Goal: Task Accomplishment & Management: Manage account settings

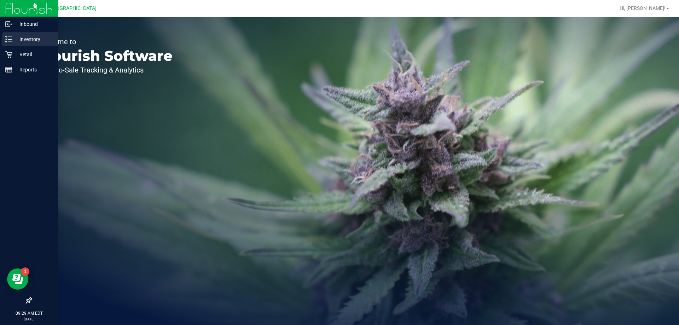
click at [28, 38] on p "Inventory" at bounding box center [33, 39] width 42 height 8
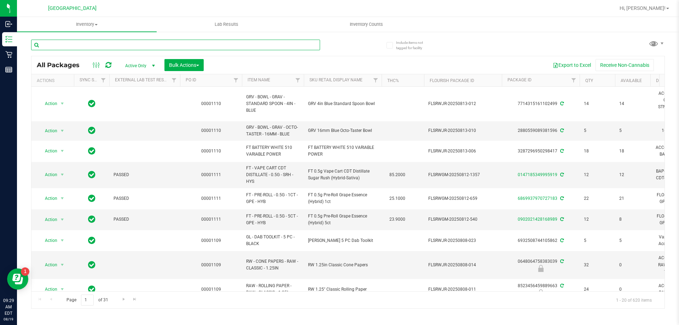
click at [105, 46] on input "text" at bounding box center [175, 45] width 289 height 11
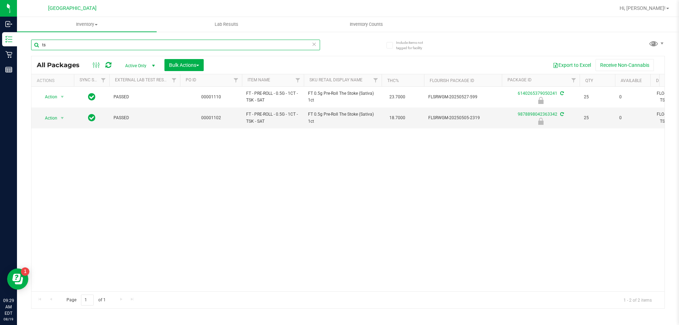
type input "t"
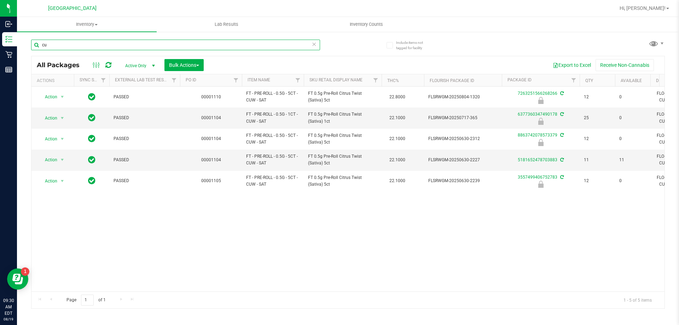
type input "c"
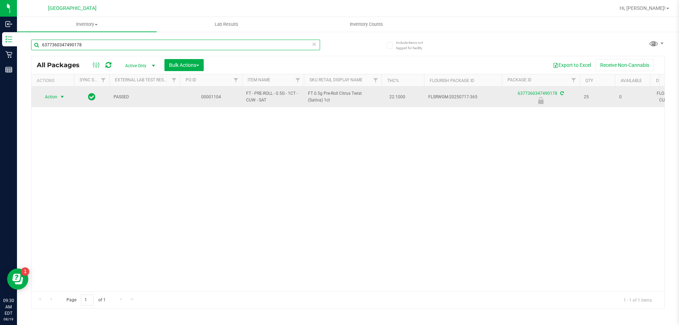
type input "6377360347490178"
click at [64, 98] on span "select" at bounding box center [62, 97] width 6 height 6
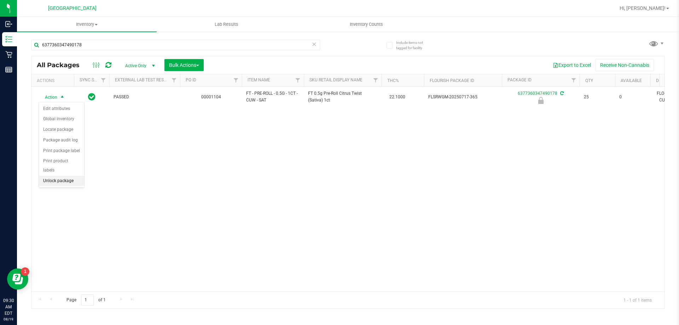
click at [71, 176] on li "Unlock package" at bounding box center [61, 181] width 45 height 11
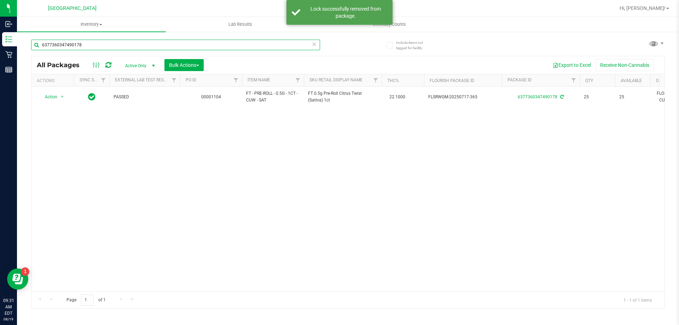
click at [89, 46] on input "6377360347490178" at bounding box center [175, 45] width 289 height 11
type input "6"
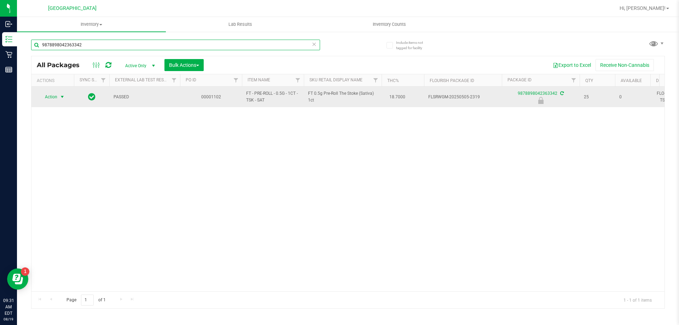
type input "9878898042363342"
click at [62, 96] on span "select" at bounding box center [62, 97] width 6 height 6
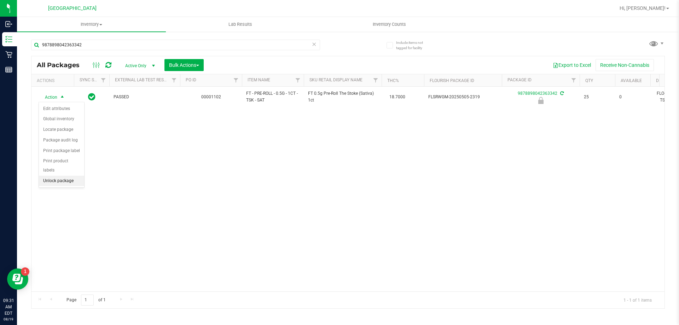
click at [68, 176] on li "Unlock package" at bounding box center [61, 181] width 45 height 11
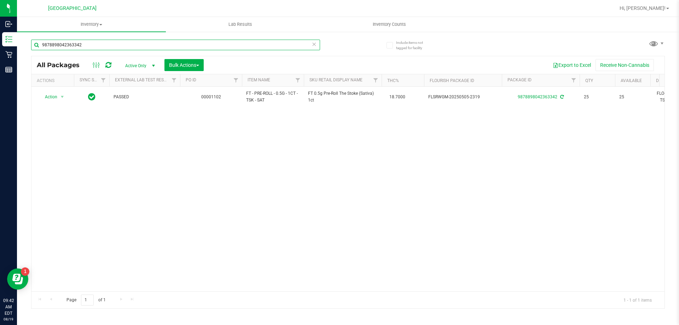
click at [91, 43] on input "9878898042363342" at bounding box center [175, 45] width 289 height 11
type input "9"
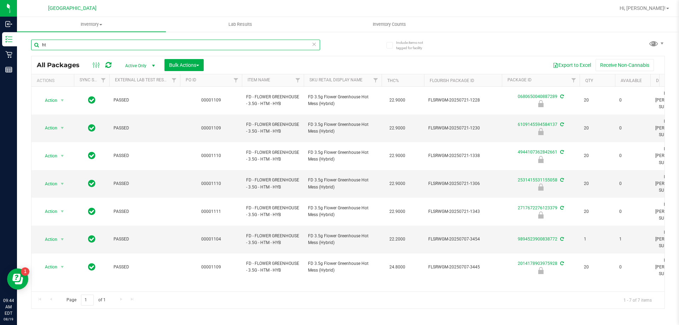
type input "h"
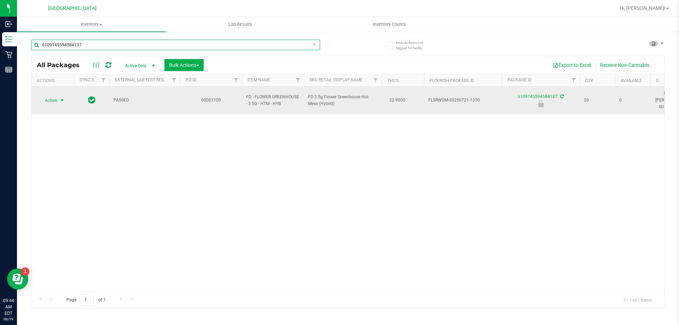
type input "6109145594584137"
click at [63, 98] on span "select" at bounding box center [62, 101] width 6 height 6
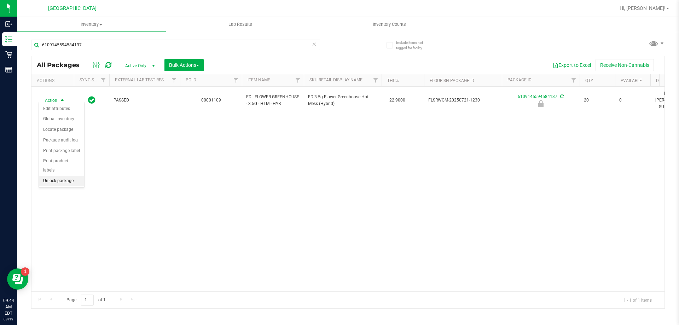
click at [59, 176] on li "Unlock package" at bounding box center [61, 181] width 45 height 11
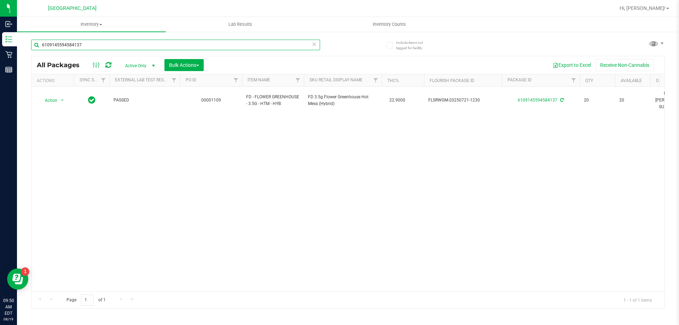
click at [115, 43] on input "6109145594584137" at bounding box center [175, 45] width 289 height 11
type input "6"
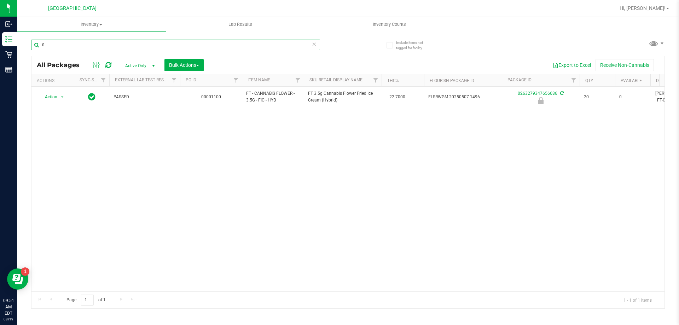
type input "f"
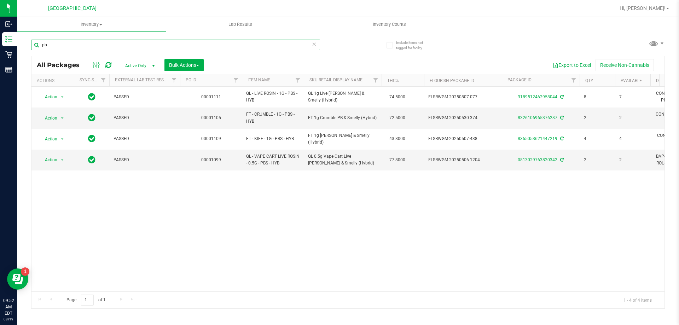
type input "p"
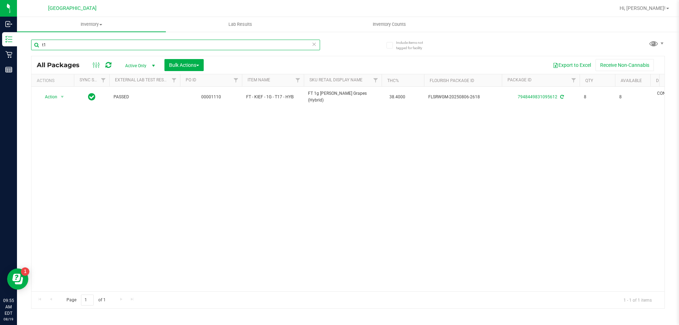
type input "t"
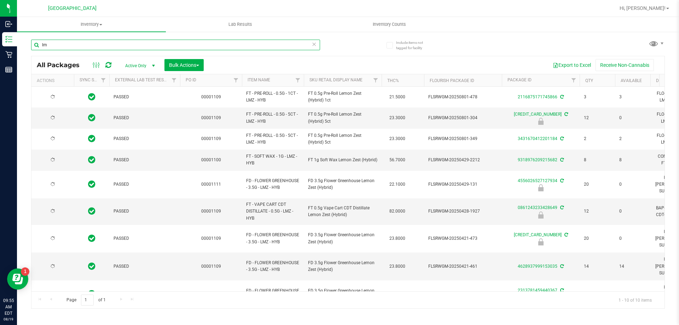
type input "l"
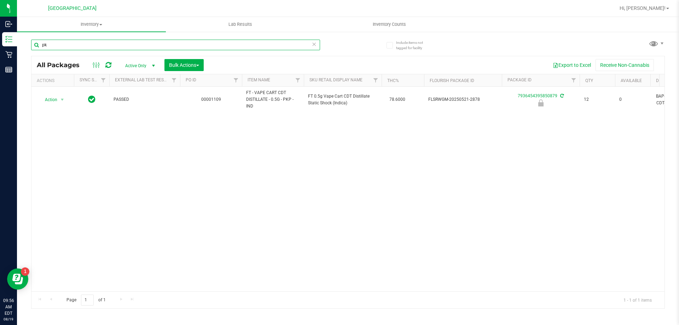
type input "p"
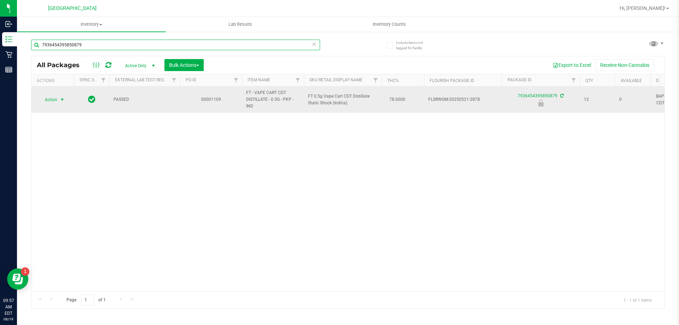
type input "7936454395850879"
click at [64, 100] on span "select" at bounding box center [62, 100] width 6 height 6
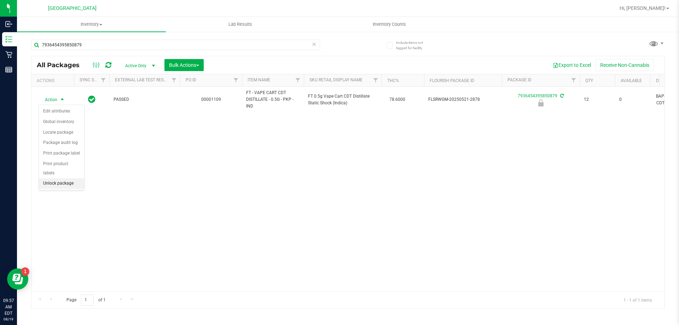
click at [64, 178] on li "Unlock package" at bounding box center [61, 183] width 45 height 11
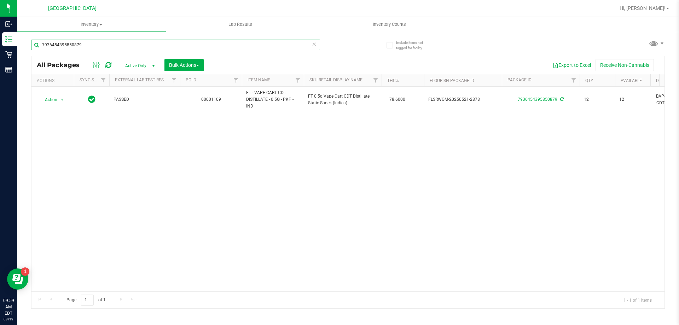
click at [96, 44] on input "7936454395850879" at bounding box center [175, 45] width 289 height 11
type input "7"
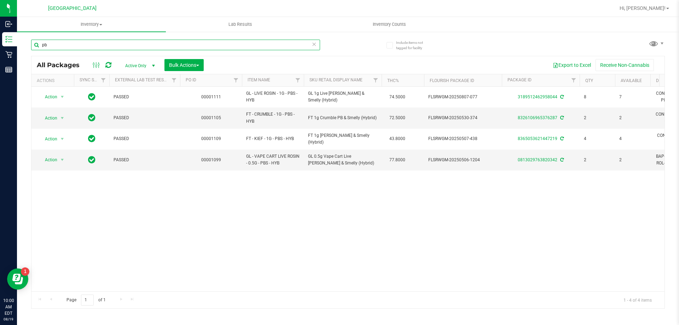
type input "p"
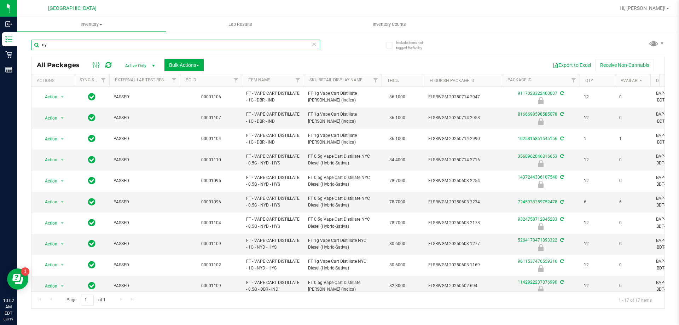
type input "n"
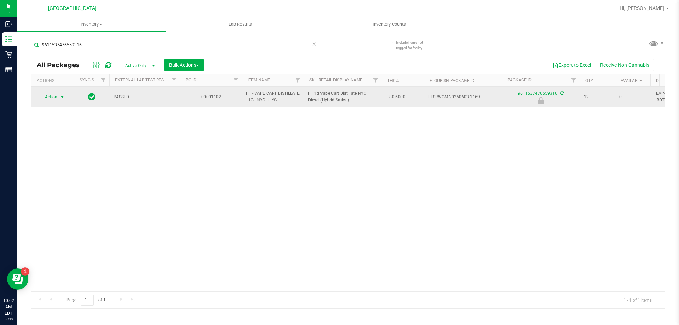
type input "9611537476559316"
click at [63, 98] on span "select" at bounding box center [62, 97] width 6 height 6
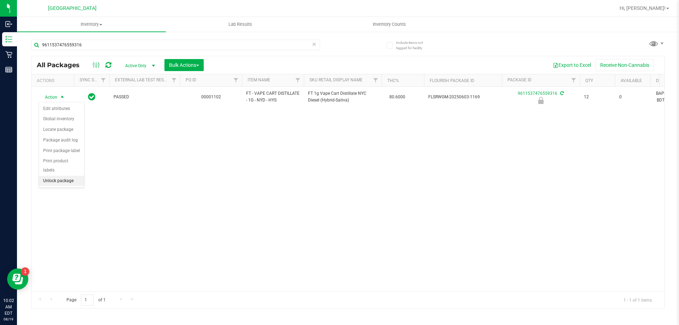
click at [65, 176] on li "Unlock package" at bounding box center [61, 181] width 45 height 11
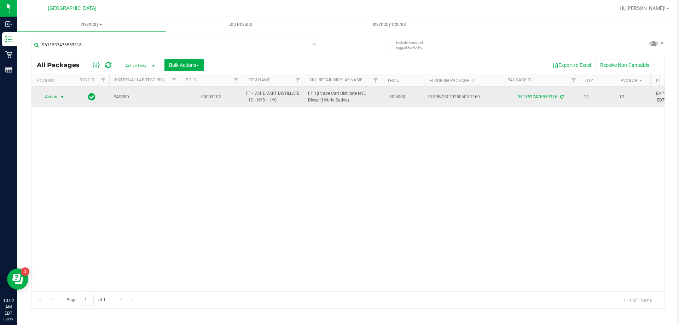
click at [62, 98] on span "select" at bounding box center [62, 97] width 6 height 6
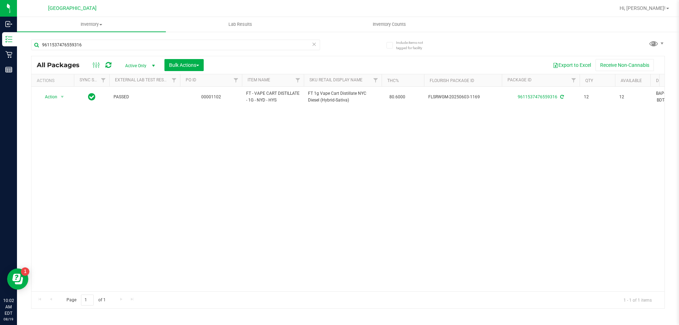
click at [208, 217] on div "Action Action Create package Edit attributes Global inventory Locate package Lo…" at bounding box center [347, 189] width 633 height 205
click at [86, 43] on input "9611537476559316" at bounding box center [175, 45] width 289 height 11
type input "9"
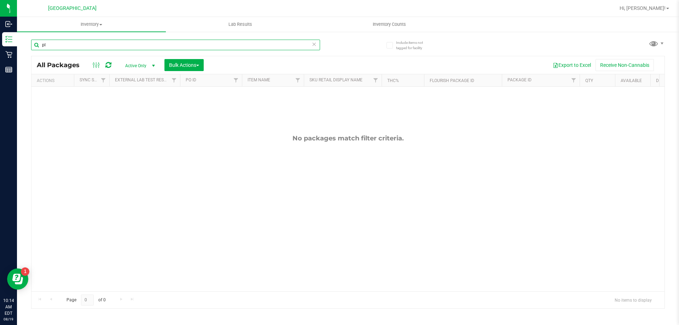
type input "p"
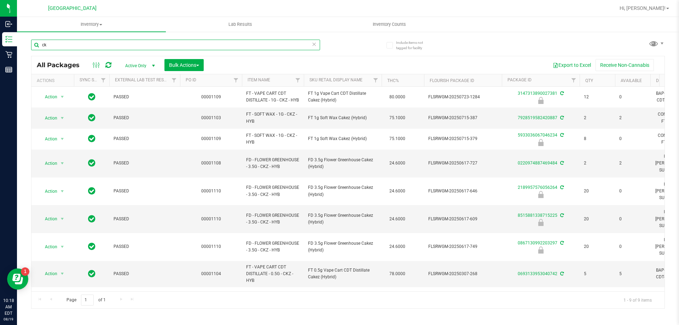
type input "c"
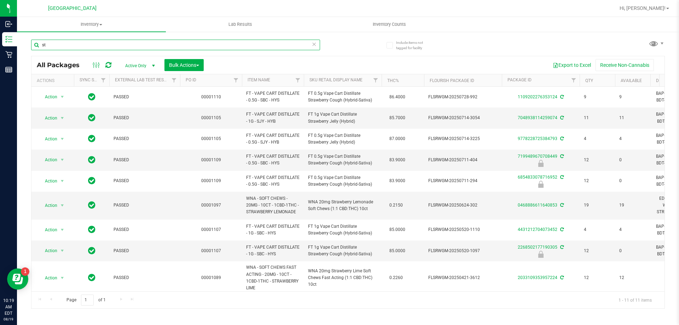
type input "s"
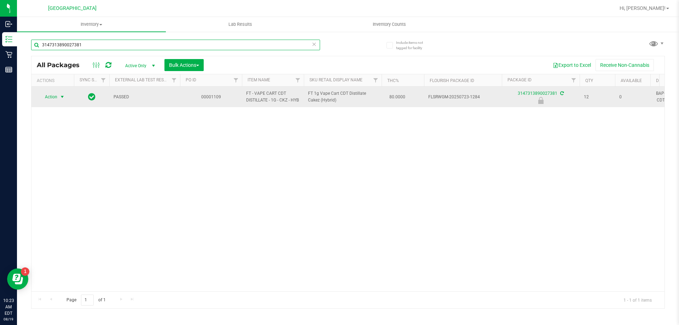
type input "3147313890027381"
click at [62, 98] on span "select" at bounding box center [62, 97] width 6 height 6
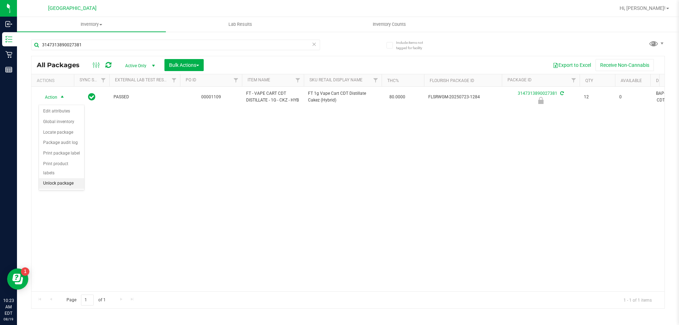
click at [61, 178] on li "Unlock package" at bounding box center [61, 183] width 45 height 11
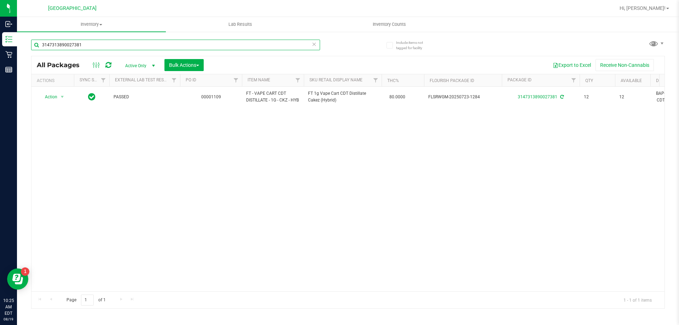
click at [107, 49] on input "3147313890027381" at bounding box center [175, 45] width 289 height 11
type input "3"
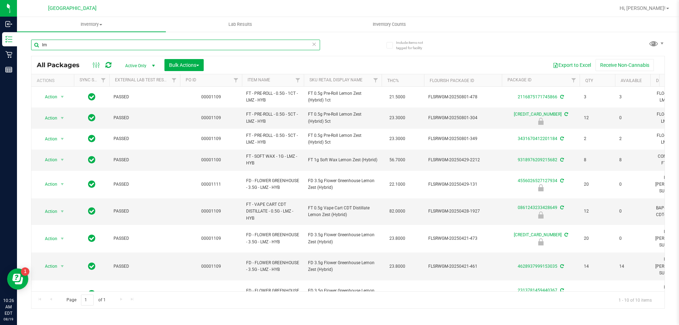
type input "l"
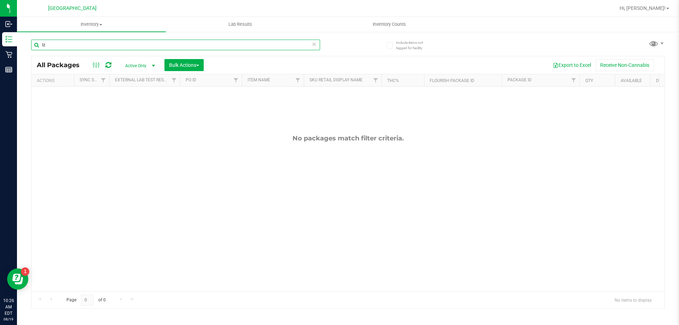
type input "l"
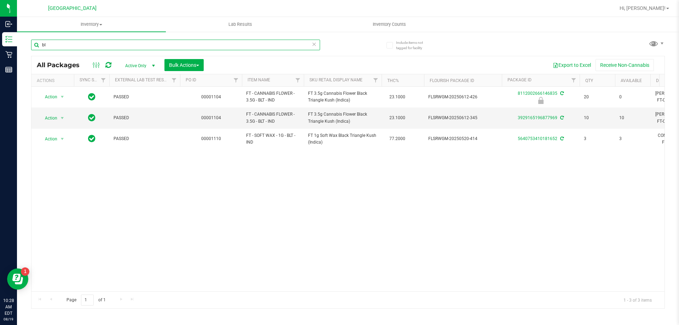
type input "b"
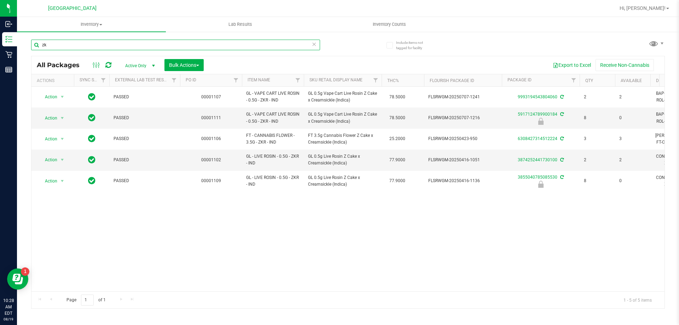
type input "z"
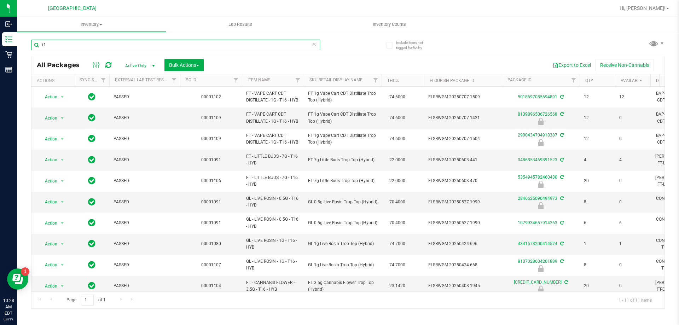
type input "t"
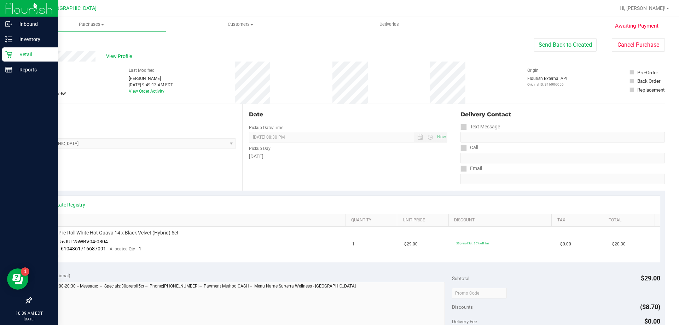
click at [35, 52] on p "Retail" at bounding box center [33, 54] width 42 height 8
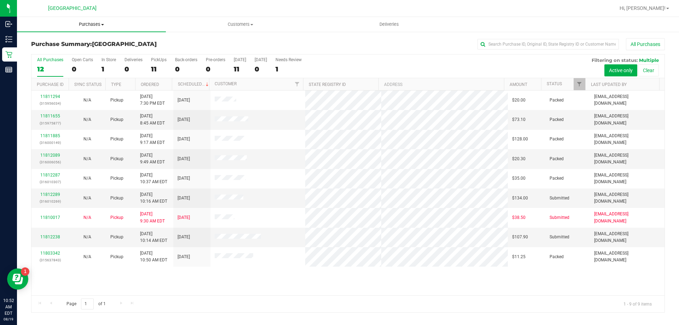
click at [93, 24] on span "Purchases" at bounding box center [91, 24] width 149 height 6
click at [78, 51] on li "Fulfillment" at bounding box center [91, 51] width 149 height 8
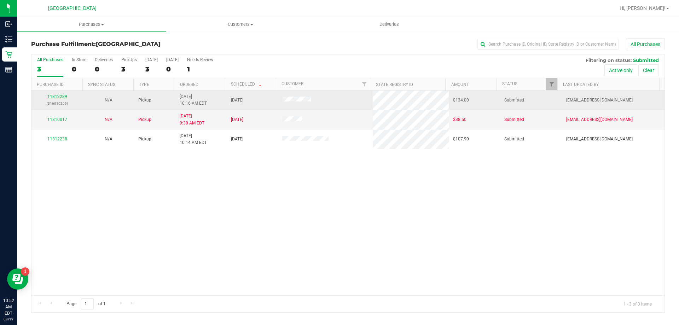
click at [57, 96] on link "11812289" at bounding box center [57, 96] width 20 height 5
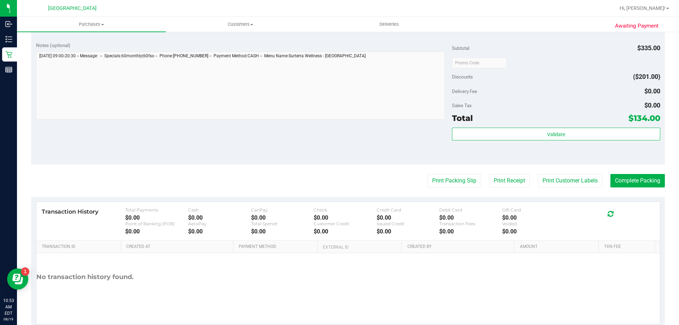
scroll to position [317, 0]
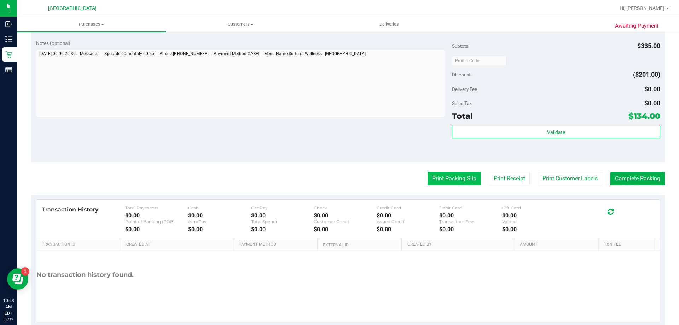
click at [436, 180] on button "Print Packing Slip" at bounding box center [454, 178] width 53 height 13
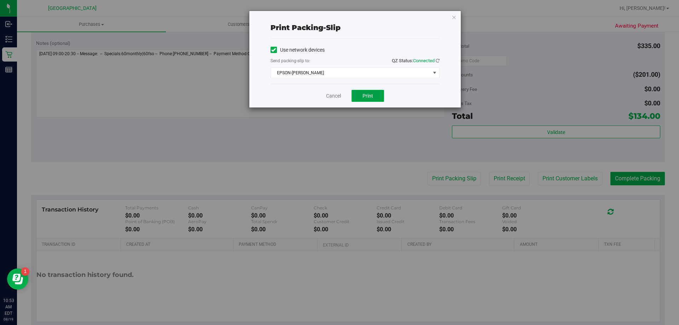
click at [359, 96] on button "Print" at bounding box center [368, 96] width 33 height 12
click at [338, 98] on link "Cancel" at bounding box center [333, 95] width 15 height 7
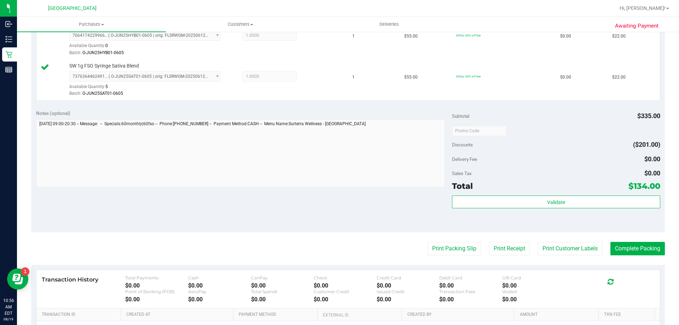
scroll to position [347, 0]
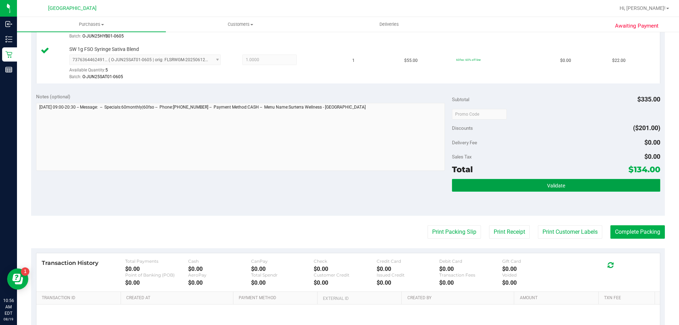
click at [511, 184] on button "Validate" at bounding box center [556, 185] width 208 height 13
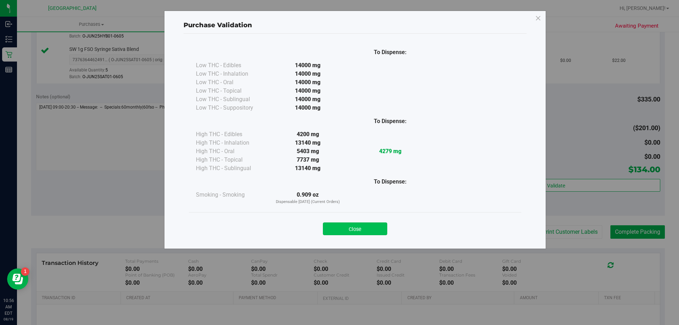
click at [349, 225] on button "Close" at bounding box center [355, 229] width 64 height 13
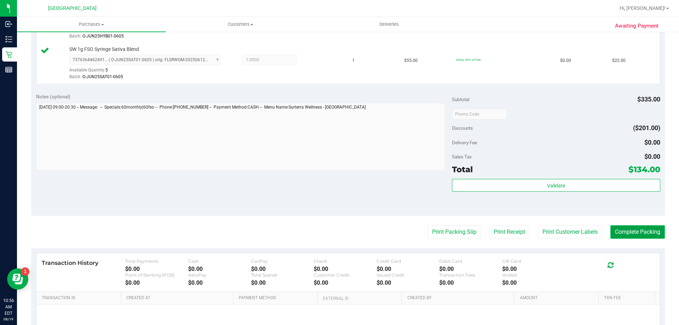
click at [631, 235] on button "Complete Packing" at bounding box center [638, 231] width 54 height 13
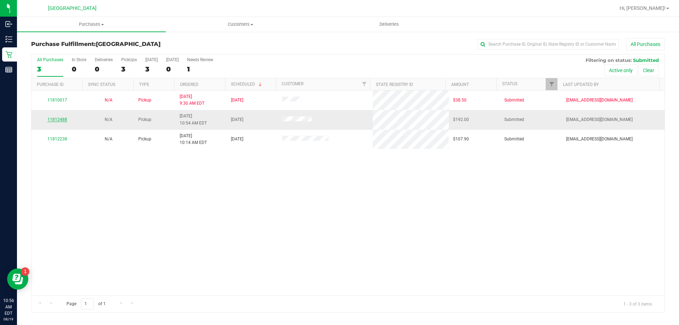
click at [59, 119] on link "11812488" at bounding box center [57, 119] width 20 height 5
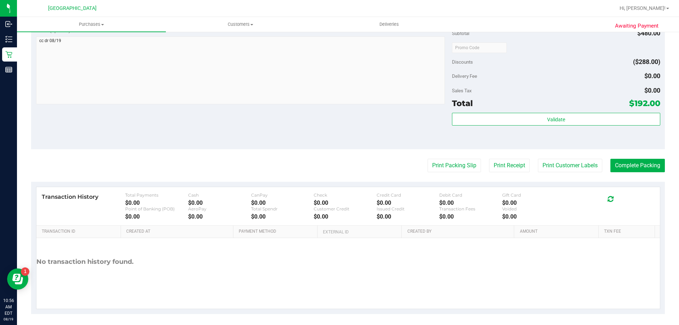
scroll to position [237, 0]
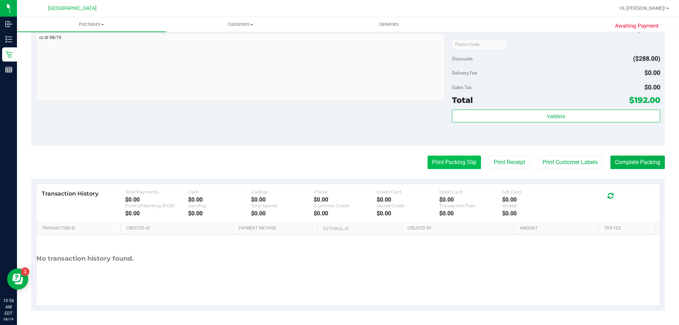
click at [447, 159] on button "Print Packing Slip" at bounding box center [454, 162] width 53 height 13
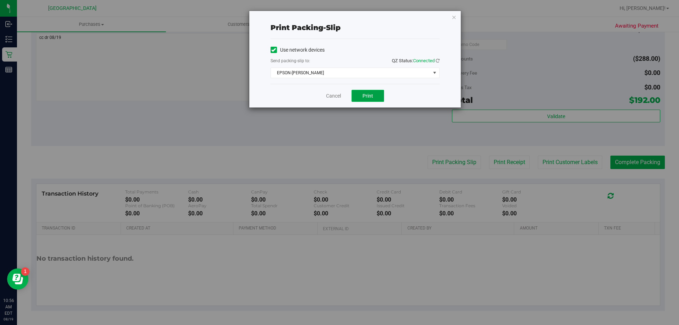
click at [357, 95] on button "Print" at bounding box center [368, 96] width 33 height 12
click at [330, 96] on link "Cancel" at bounding box center [333, 95] width 15 height 7
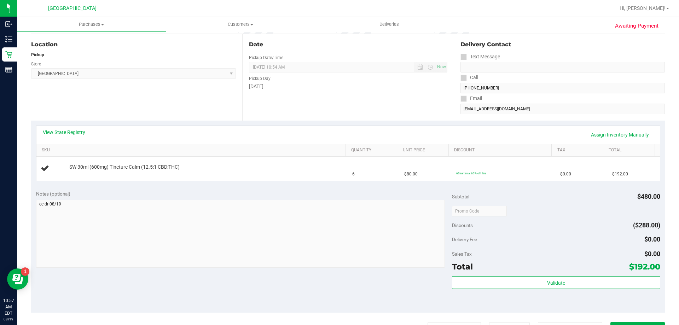
scroll to position [66, 0]
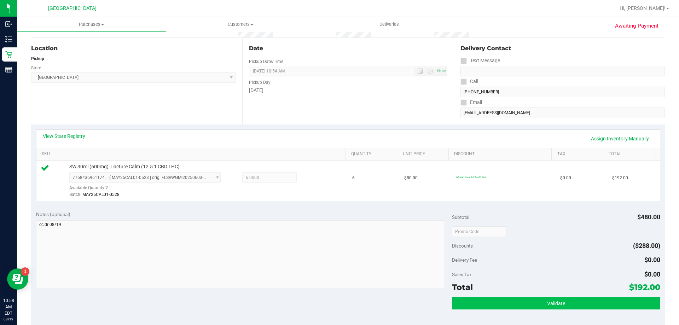
click at [547, 301] on span "Validate" at bounding box center [556, 304] width 18 height 6
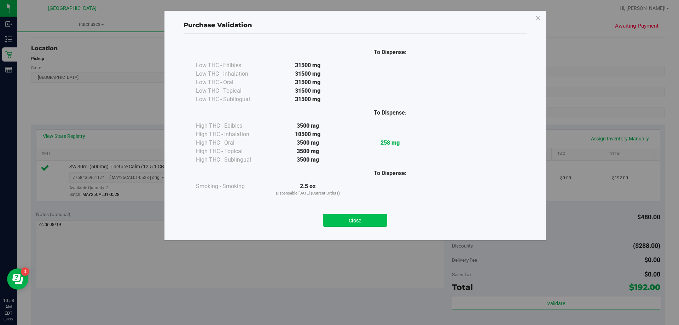
click at [361, 215] on button "Close" at bounding box center [355, 220] width 64 height 13
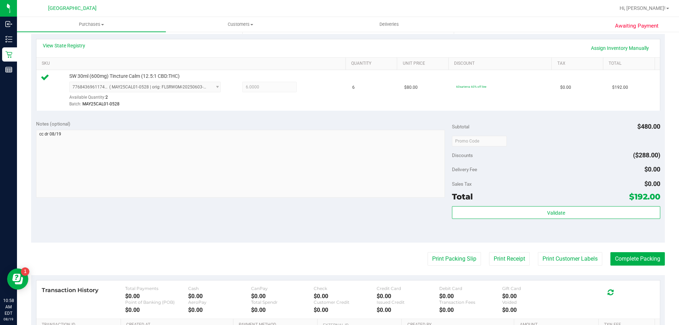
scroll to position [160, 0]
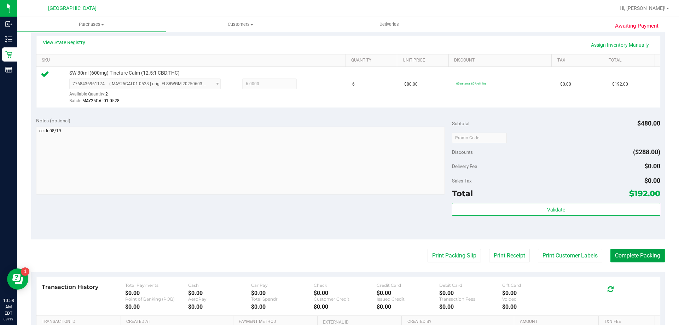
click at [622, 251] on button "Complete Packing" at bounding box center [638, 255] width 54 height 13
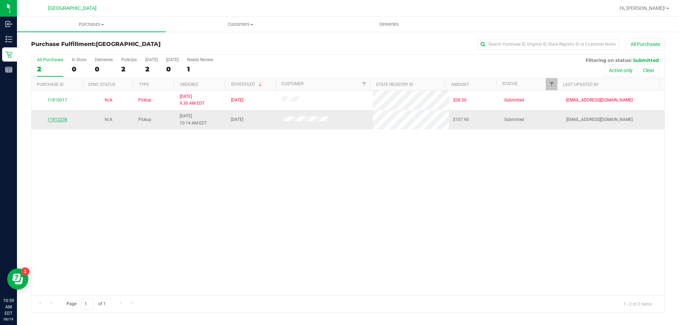
click at [58, 120] on link "11812238" at bounding box center [57, 119] width 20 height 5
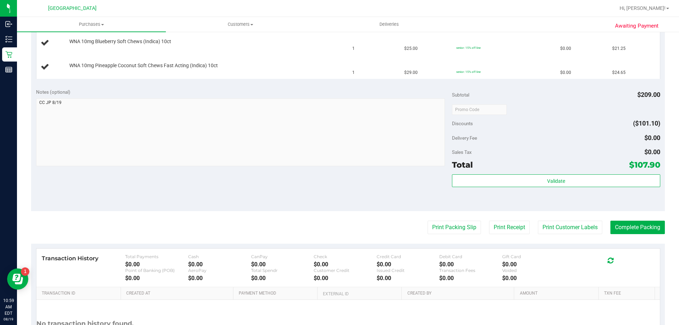
scroll to position [275, 0]
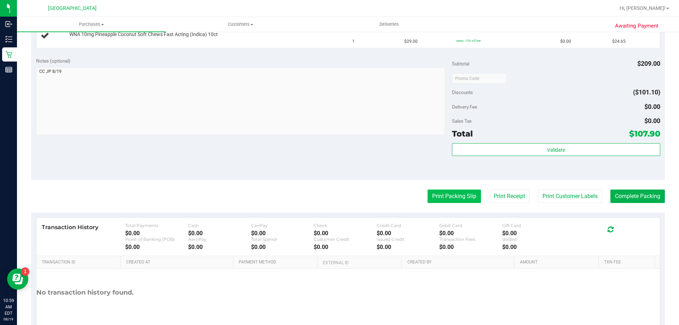
click at [439, 191] on button "Print Packing Slip" at bounding box center [454, 196] width 53 height 13
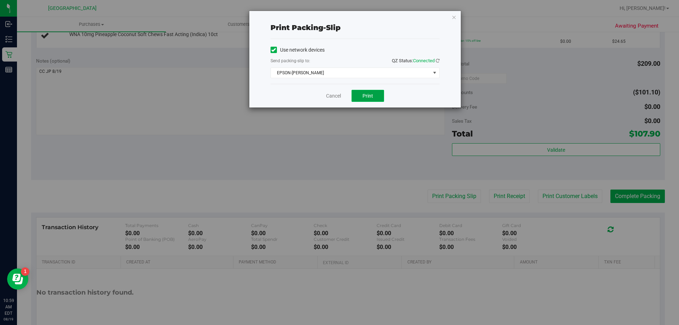
click at [361, 97] on button "Print" at bounding box center [368, 96] width 33 height 12
click at [331, 97] on link "Cancel" at bounding box center [333, 95] width 15 height 7
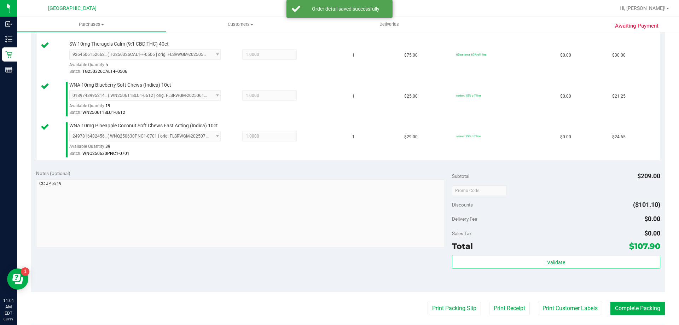
scroll to position [231, 0]
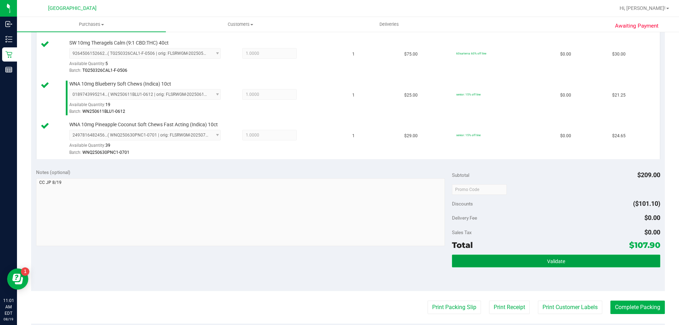
click at [502, 259] on button "Validate" at bounding box center [556, 261] width 208 height 13
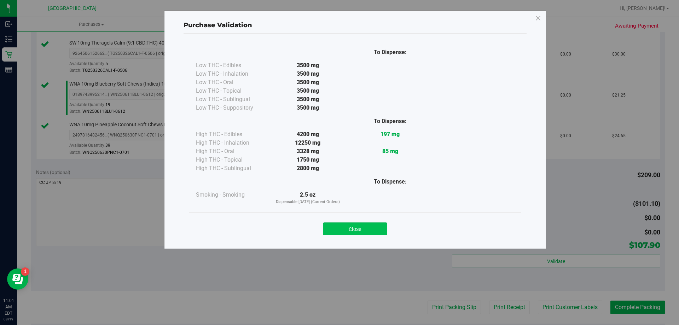
click at [355, 230] on button "Close" at bounding box center [355, 229] width 64 height 13
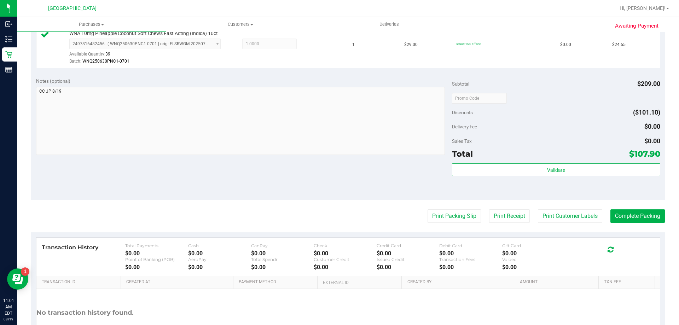
scroll to position [327, 0]
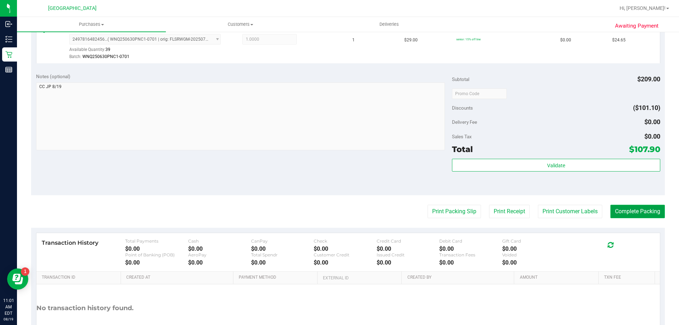
click at [626, 214] on button "Complete Packing" at bounding box center [638, 211] width 54 height 13
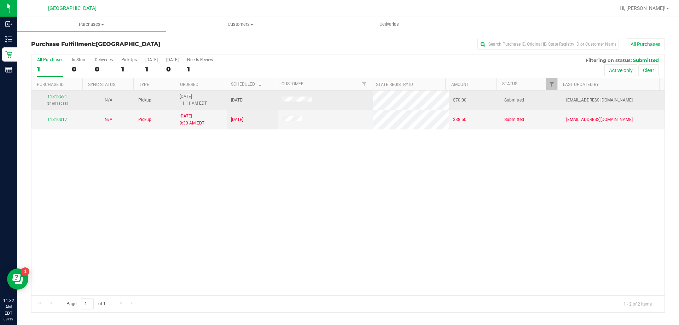
click at [60, 96] on link "11812591" at bounding box center [57, 96] width 20 height 5
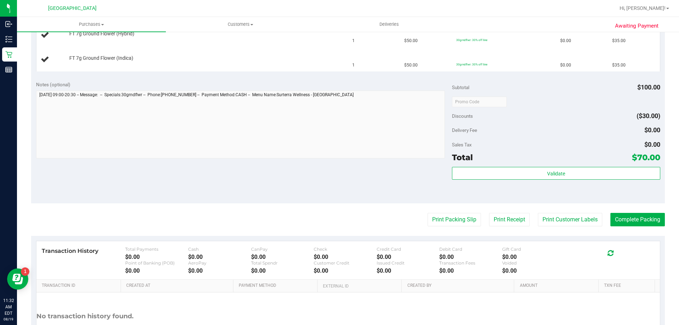
scroll to position [229, 0]
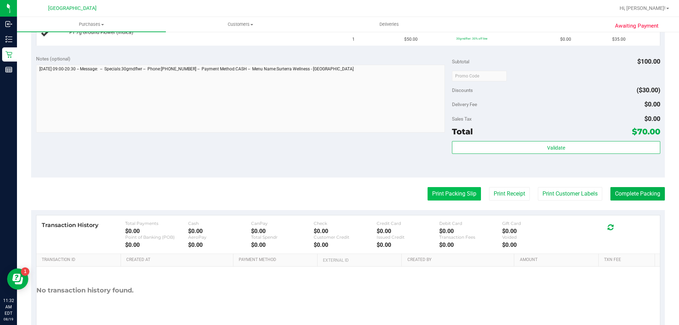
click at [444, 196] on button "Print Packing Slip" at bounding box center [454, 193] width 53 height 13
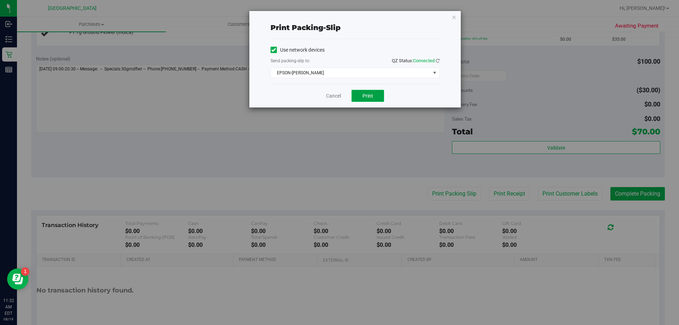
click at [369, 100] on button "Print" at bounding box center [368, 96] width 33 height 12
click at [332, 98] on link "Cancel" at bounding box center [333, 95] width 15 height 7
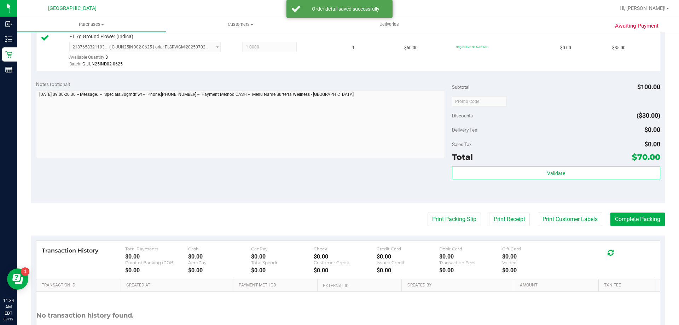
scroll to position [241, 0]
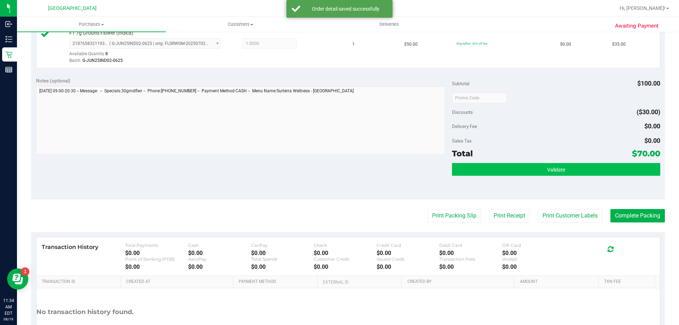
click at [475, 168] on button "Validate" at bounding box center [556, 169] width 208 height 13
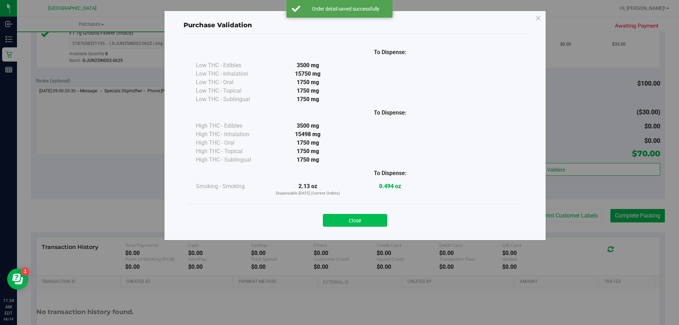
click at [360, 215] on button "Close" at bounding box center [355, 220] width 64 height 13
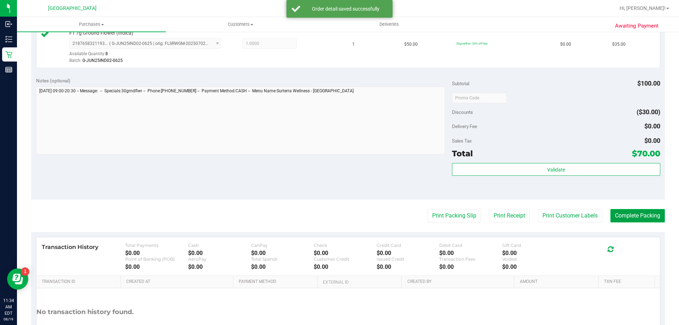
click at [630, 218] on button "Complete Packing" at bounding box center [638, 215] width 54 height 13
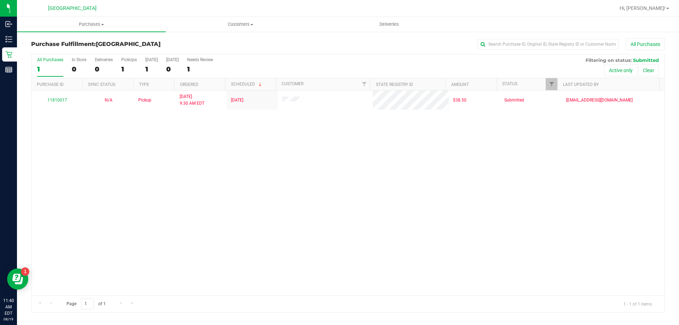
click at [149, 186] on div "11810017 N/A Pickup 8/19/2025 9:30 AM EDT 8/19/2025 $38.50 Submitted emaesalu@l…" at bounding box center [347, 193] width 633 height 205
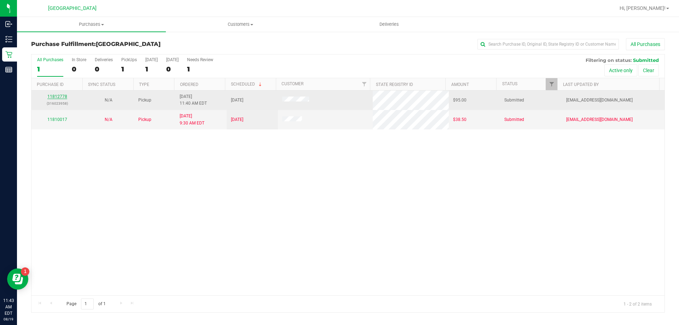
click at [56, 97] on link "11812778" at bounding box center [57, 96] width 20 height 5
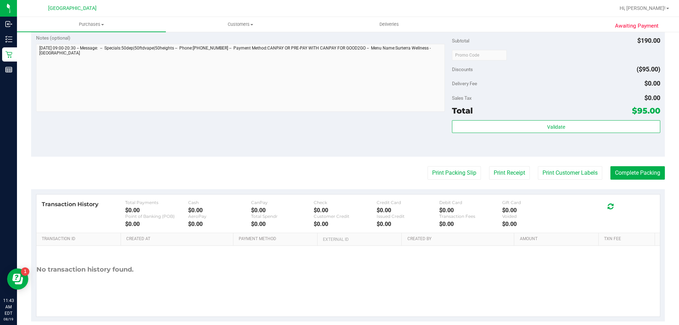
scroll to position [285, 0]
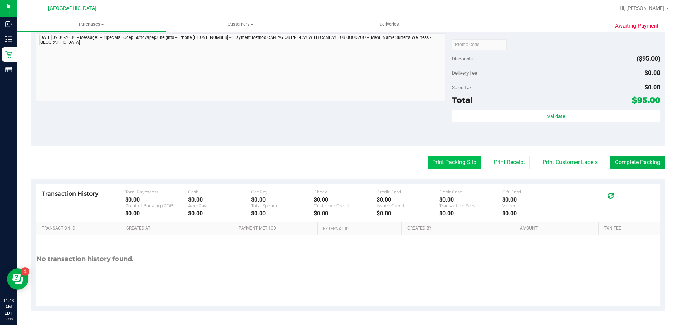
click at [441, 165] on button "Print Packing Slip" at bounding box center [454, 162] width 53 height 13
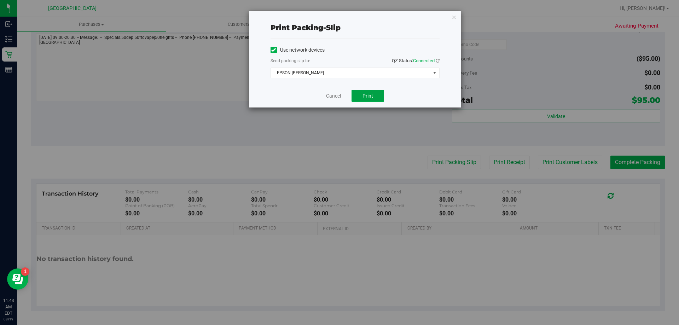
drag, startPoint x: 369, startPoint y: 94, endPoint x: 340, endPoint y: 119, distance: 38.1
click at [369, 94] on span "Print" at bounding box center [368, 96] width 11 height 6
click at [331, 95] on link "Cancel" at bounding box center [333, 95] width 15 height 7
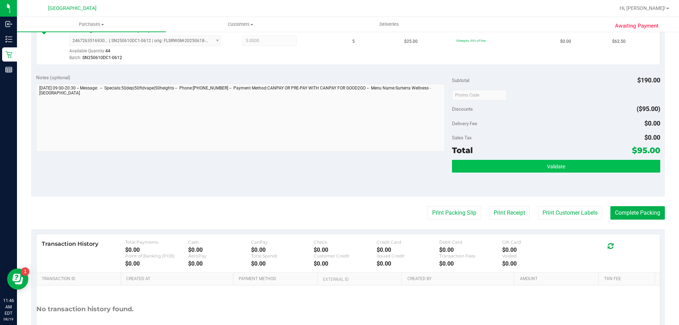
click at [501, 161] on button "Validate" at bounding box center [556, 166] width 208 height 13
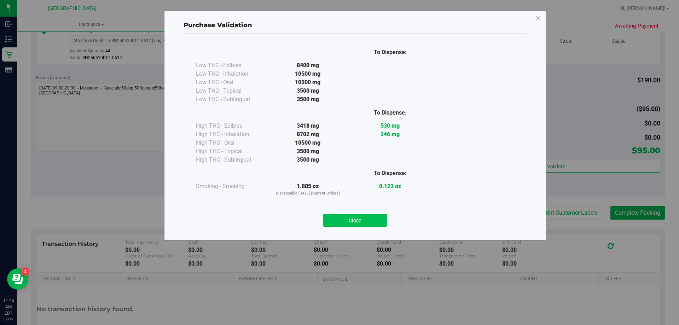
click at [363, 216] on button "Close" at bounding box center [355, 220] width 64 height 13
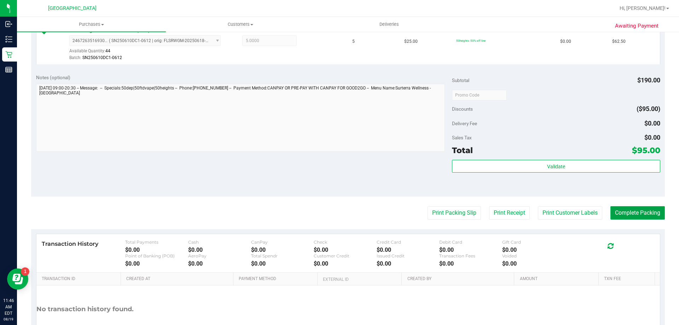
click at [633, 217] on button "Complete Packing" at bounding box center [638, 212] width 54 height 13
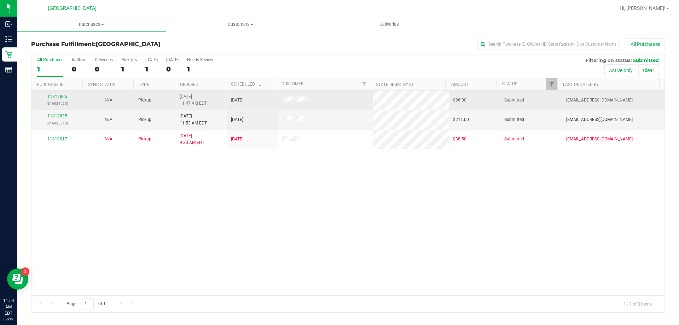
click at [61, 96] on link "11812805" at bounding box center [57, 96] width 20 height 5
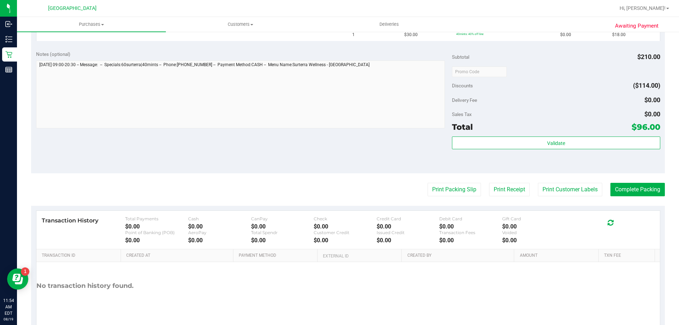
scroll to position [298, 0]
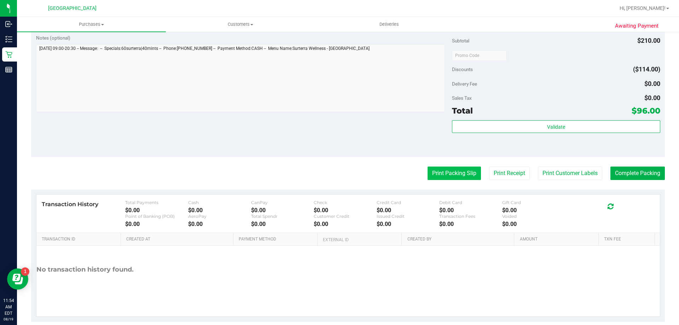
click at [435, 177] on button "Print Packing Slip" at bounding box center [454, 173] width 53 height 13
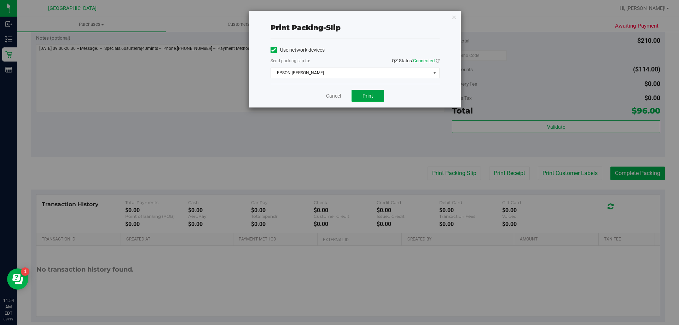
click at [359, 96] on button "Print" at bounding box center [368, 96] width 33 height 12
click at [335, 93] on link "Cancel" at bounding box center [333, 95] width 15 height 7
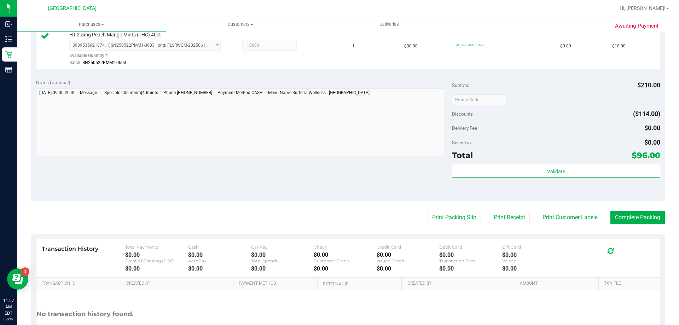
scroll to position [337, 0]
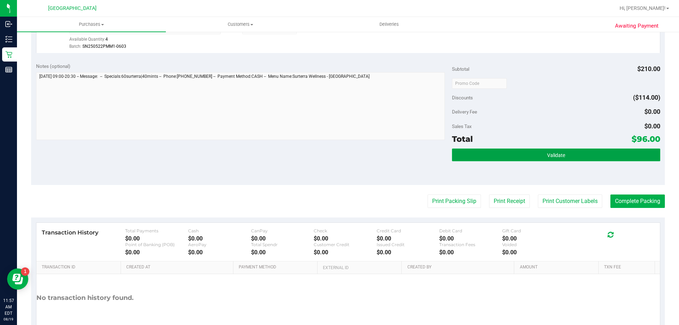
click at [523, 156] on button "Validate" at bounding box center [556, 155] width 208 height 13
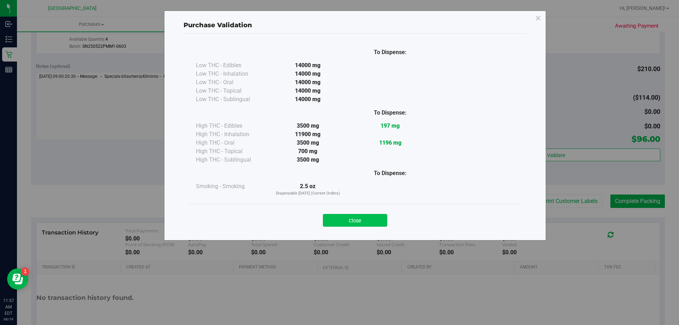
click at [346, 223] on button "Close" at bounding box center [355, 220] width 64 height 13
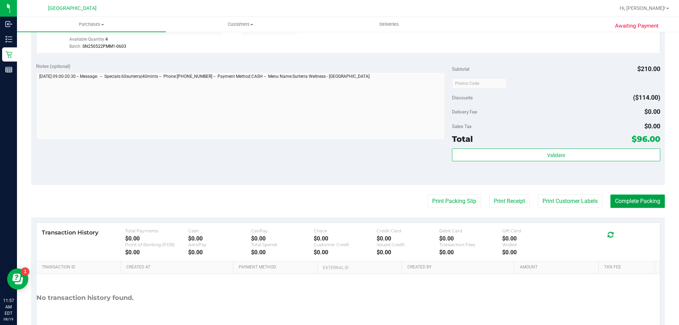
click at [627, 199] on button "Complete Packing" at bounding box center [638, 201] width 54 height 13
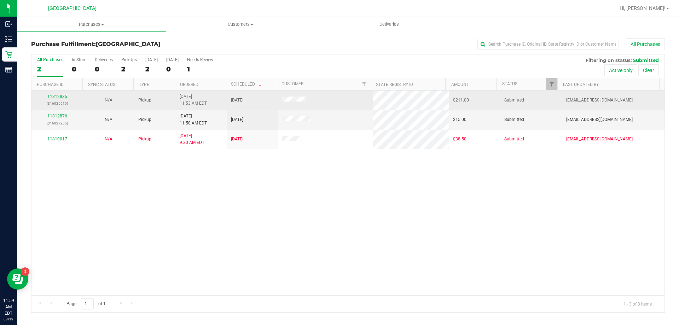
click at [57, 95] on link "11812835" at bounding box center [57, 96] width 20 height 5
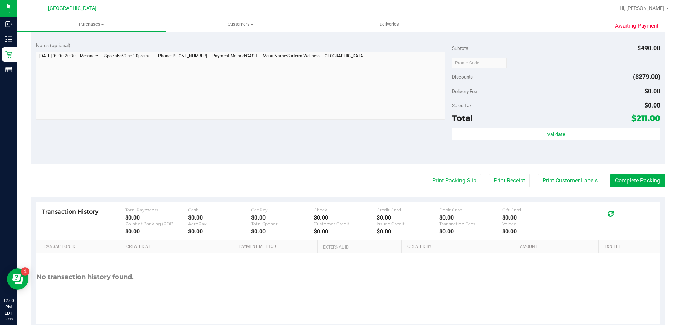
scroll to position [309, 0]
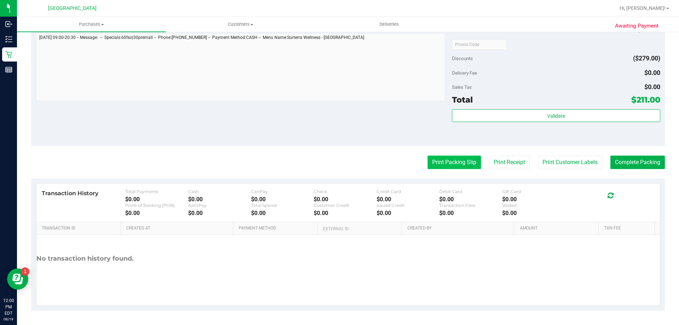
click at [448, 165] on button "Print Packing Slip" at bounding box center [454, 162] width 53 height 13
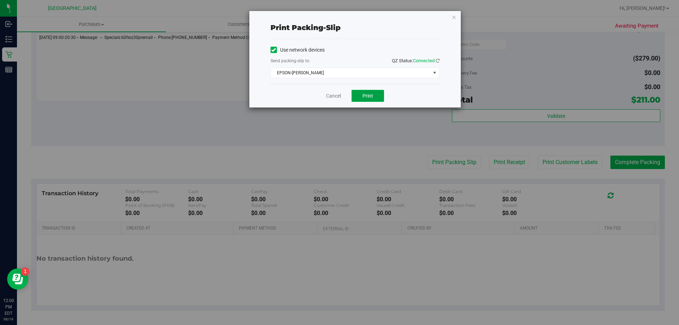
click at [369, 96] on span "Print" at bounding box center [368, 96] width 11 height 6
click at [332, 94] on link "Cancel" at bounding box center [333, 95] width 15 height 7
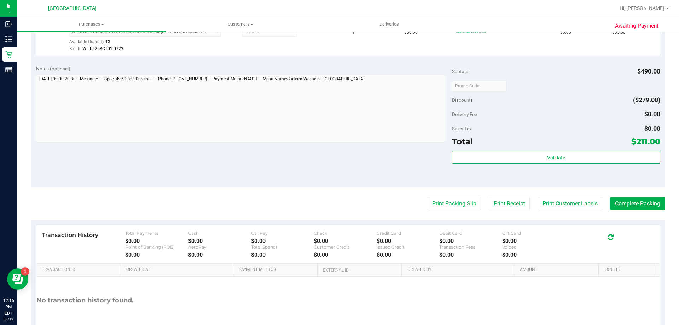
scroll to position [356, 0]
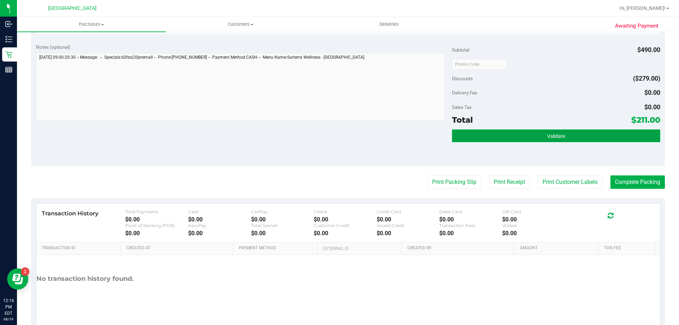
click at [529, 132] on button "Validate" at bounding box center [556, 136] width 208 height 13
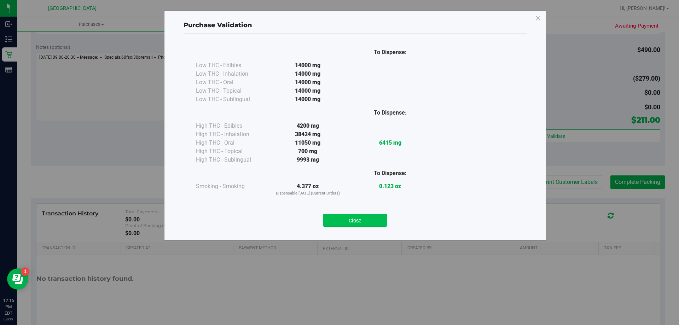
click at [332, 216] on button "Close" at bounding box center [355, 220] width 64 height 13
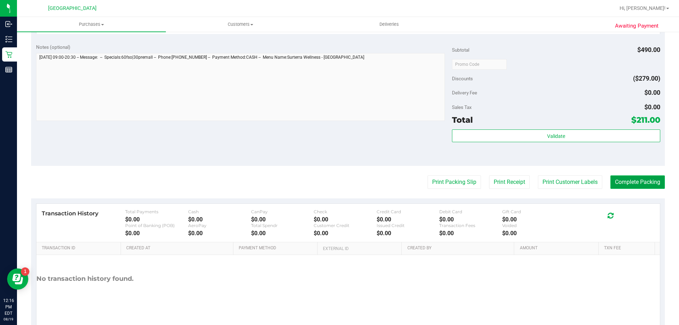
click at [622, 181] on button "Complete Packing" at bounding box center [638, 182] width 54 height 13
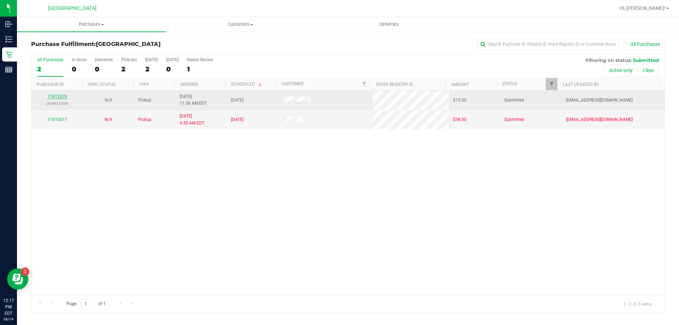
click at [63, 96] on link "11812876" at bounding box center [57, 96] width 20 height 5
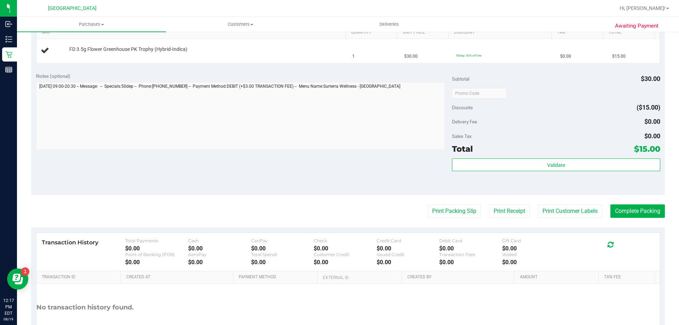
scroll to position [190, 0]
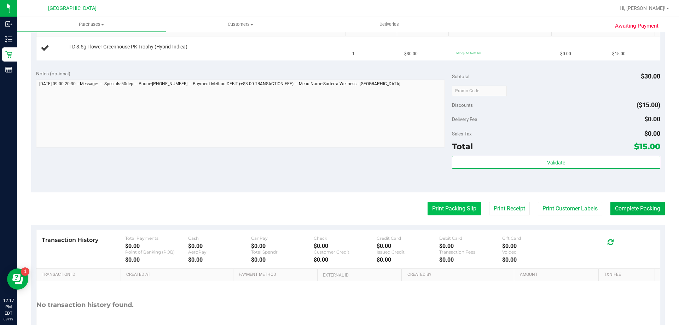
click at [449, 207] on button "Print Packing Slip" at bounding box center [454, 208] width 53 height 13
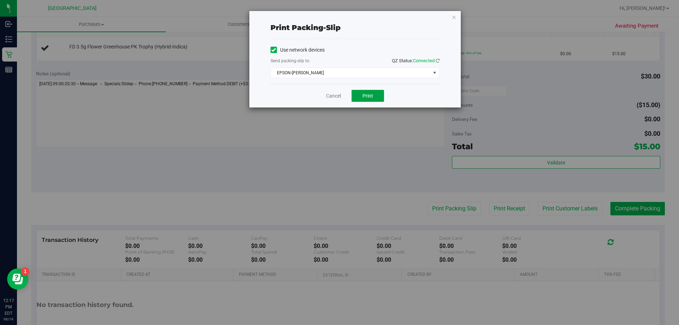
click at [362, 95] on button "Print" at bounding box center [368, 96] width 33 height 12
click at [334, 98] on link "Cancel" at bounding box center [333, 95] width 15 height 7
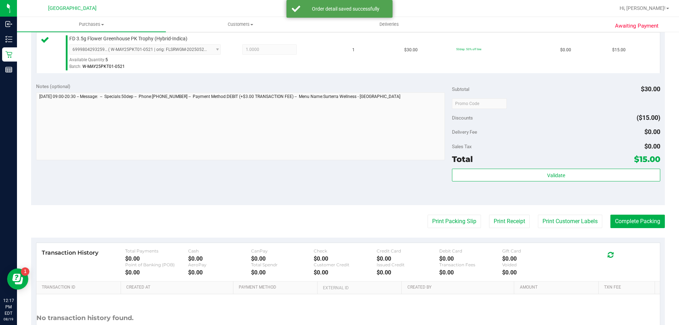
scroll to position [199, 0]
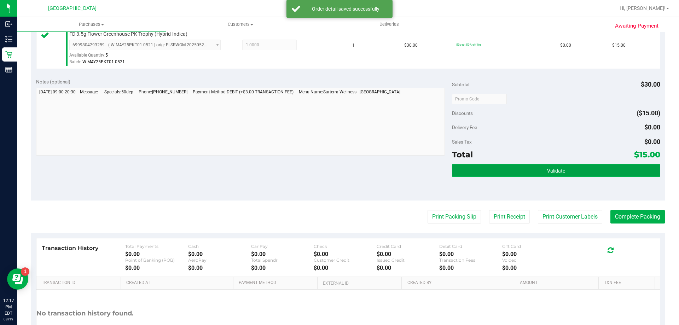
click at [504, 170] on button "Validate" at bounding box center [556, 170] width 208 height 13
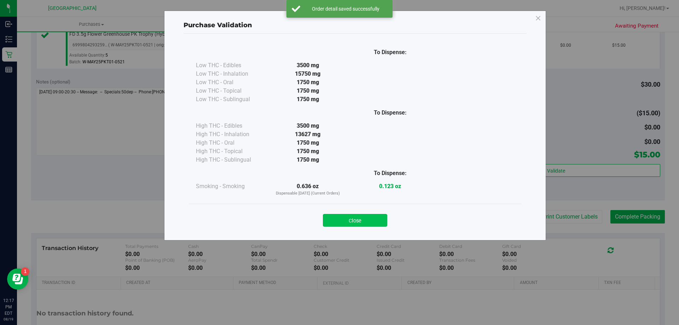
click at [345, 217] on button "Close" at bounding box center [355, 220] width 64 height 13
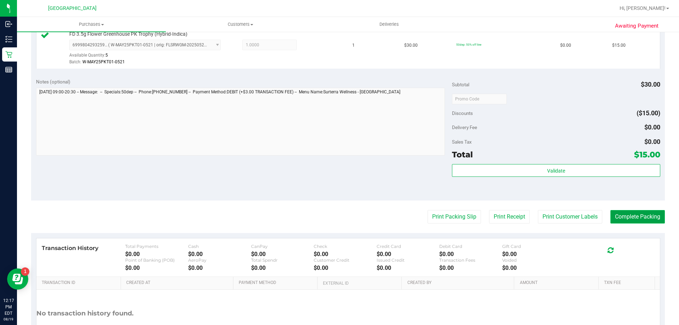
click at [634, 218] on button "Complete Packing" at bounding box center [638, 216] width 54 height 13
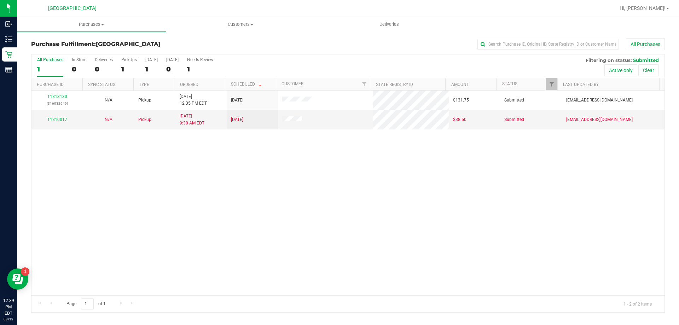
click at [186, 234] on div "11813130 (316032949) N/A Pickup 8/19/2025 12:35 PM EDT 8/19/2025 $131.75 Submit…" at bounding box center [347, 193] width 633 height 205
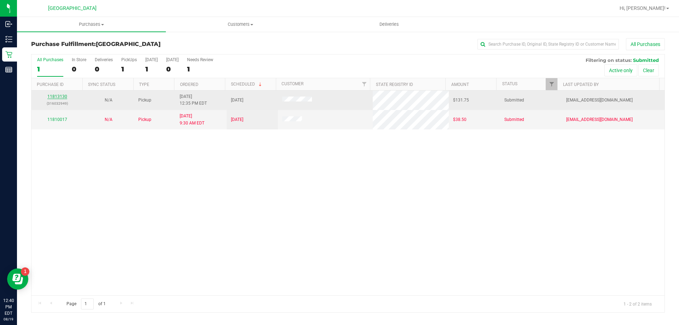
click at [62, 98] on link "11813130" at bounding box center [57, 96] width 20 height 5
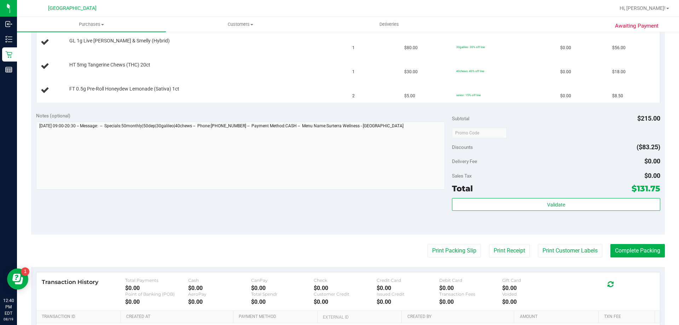
scroll to position [301, 0]
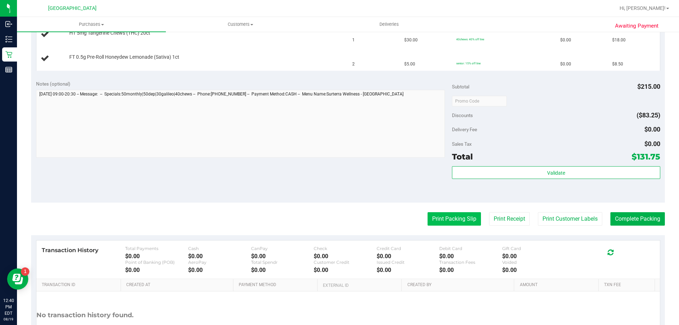
click at [457, 218] on button "Print Packing Slip" at bounding box center [454, 218] width 53 height 13
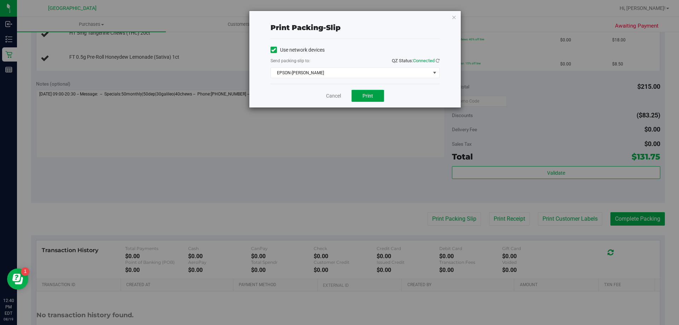
click at [363, 100] on button "Print" at bounding box center [368, 96] width 33 height 12
click at [337, 97] on link "Cancel" at bounding box center [333, 95] width 15 height 7
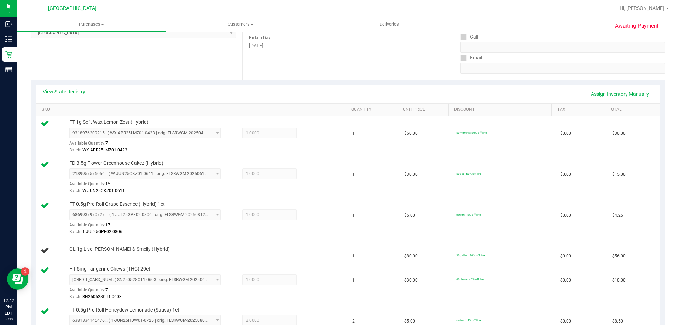
scroll to position [131, 0]
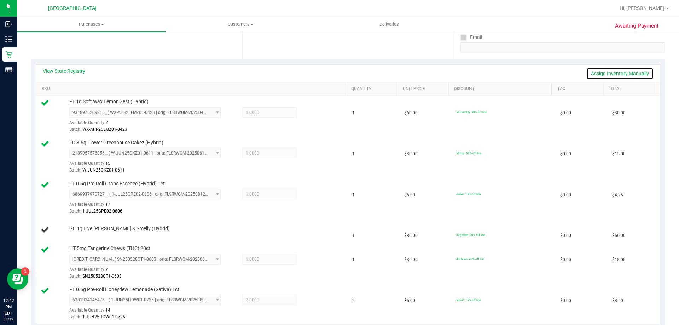
click at [600, 73] on link "Assign Inventory Manually" at bounding box center [620, 74] width 67 height 12
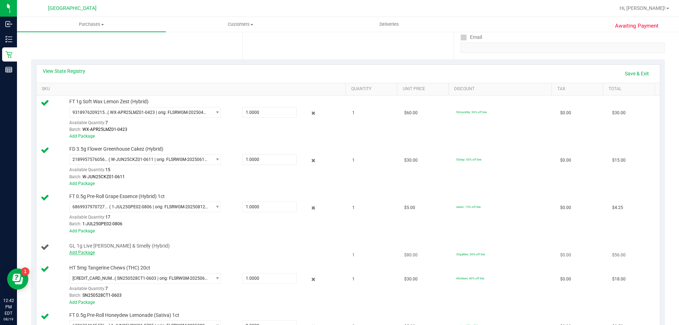
click at [78, 252] on link "Add Package" at bounding box center [81, 252] width 25 height 5
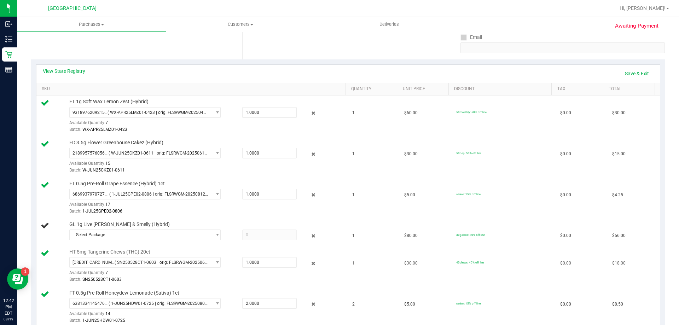
click at [151, 257] on div "HT 5mg Tangerine Chews (THC) 20ct 4949470703601618 ( SN250528CT1-0603 | orig: F…" at bounding box center [204, 266] width 277 height 35
click at [144, 232] on span "Select Package" at bounding box center [141, 235] width 142 height 10
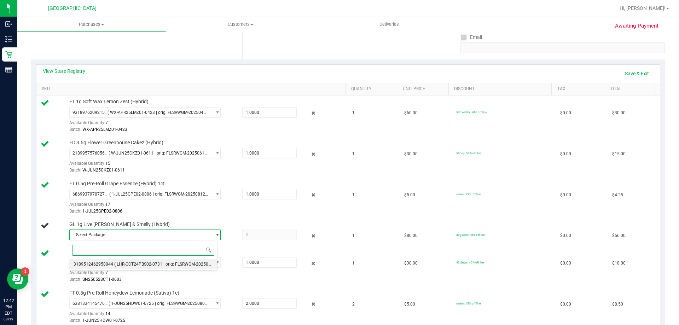
click at [151, 265] on span "( LHR-OCT24PBS02-0731 | orig: FLSRWGM-20250807-077 )" at bounding box center [170, 264] width 113 height 5
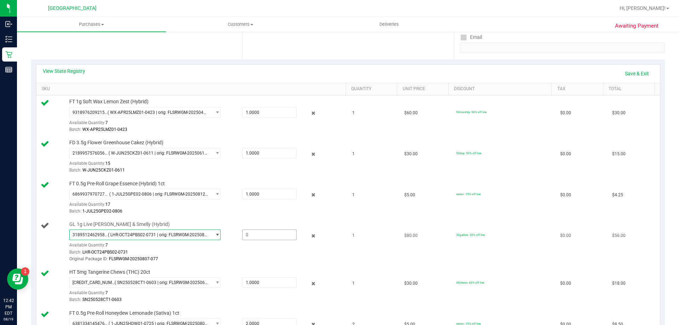
click at [260, 236] on span at bounding box center [269, 235] width 54 height 11
type input "1"
type input "1.0000"
click at [295, 255] on div "Batch: LHR-OCT24PBS02-0731" at bounding box center [205, 252] width 273 height 7
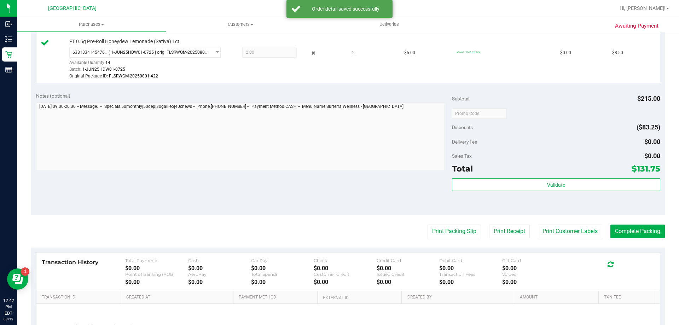
scroll to position [433, 0]
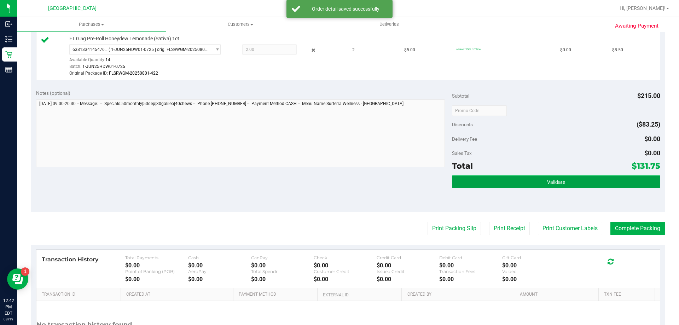
click at [511, 182] on button "Validate" at bounding box center [556, 182] width 208 height 13
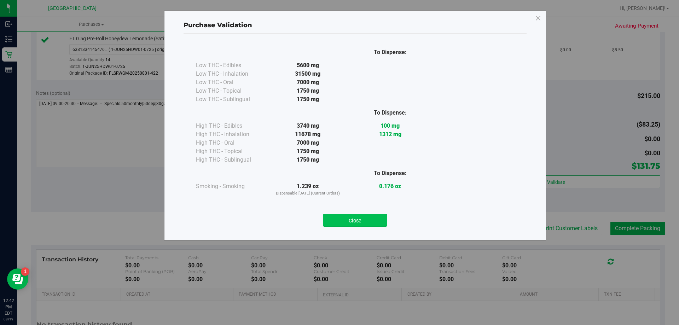
click at [344, 218] on button "Close" at bounding box center [355, 220] width 64 height 13
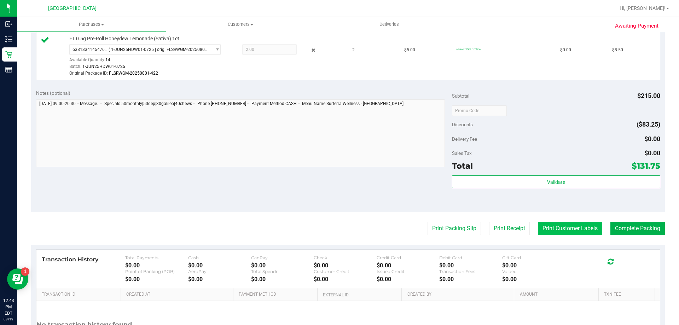
click at [558, 231] on button "Print Customer Labels" at bounding box center [570, 228] width 64 height 13
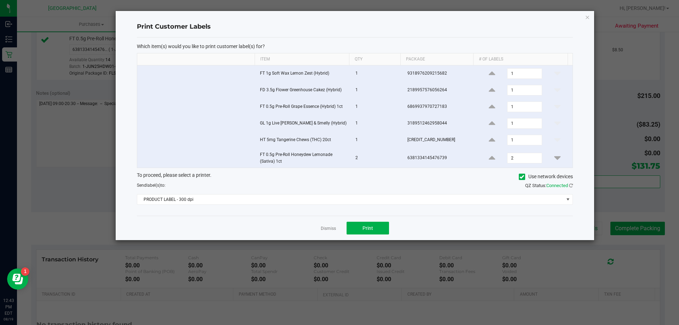
click at [444, 217] on div "Dismiss Print" at bounding box center [355, 228] width 436 height 24
click at [371, 226] on span "Print" at bounding box center [368, 228] width 11 height 6
click at [362, 229] on button "Print" at bounding box center [368, 228] width 42 height 13
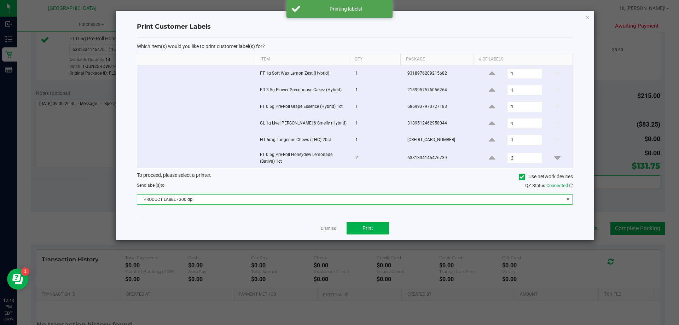
click at [360, 198] on span "PRODUCT LABEL - 300 dpi" at bounding box center [350, 200] width 427 height 10
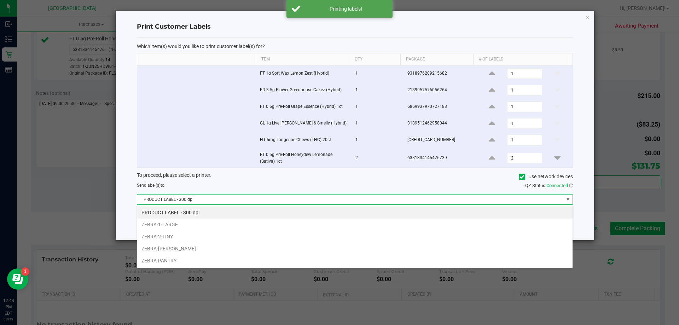
scroll to position [11, 436]
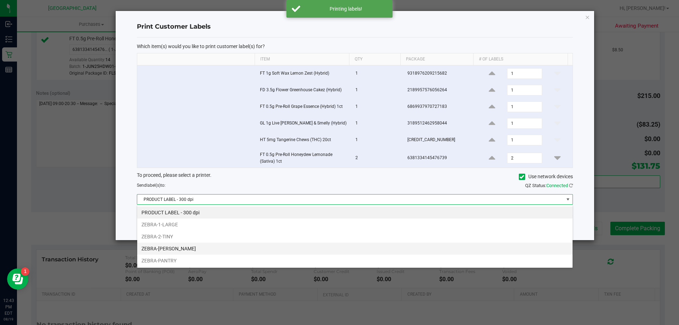
click at [249, 248] on li "ZEBRA-CELIA" at bounding box center [355, 249] width 436 height 12
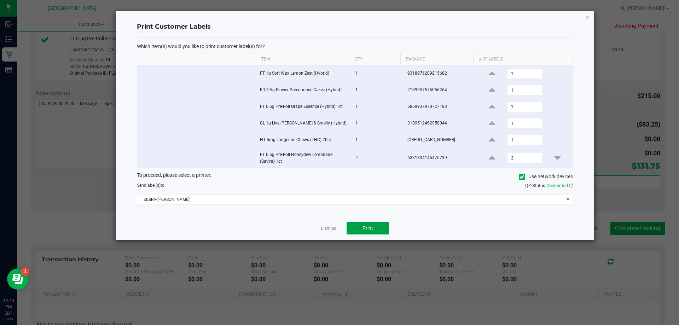
click at [362, 229] on button "Print" at bounding box center [368, 228] width 42 height 13
click at [333, 229] on link "Dismiss" at bounding box center [328, 229] width 15 height 6
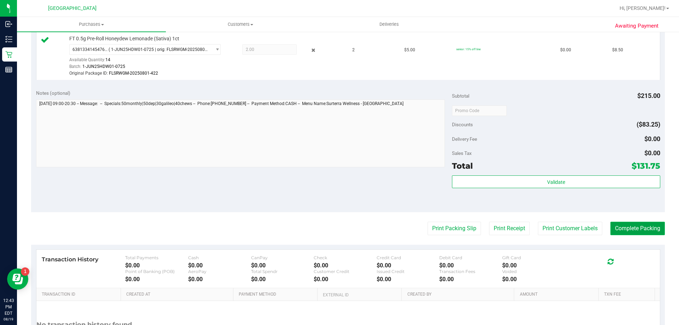
click at [636, 232] on button "Complete Packing" at bounding box center [638, 228] width 54 height 13
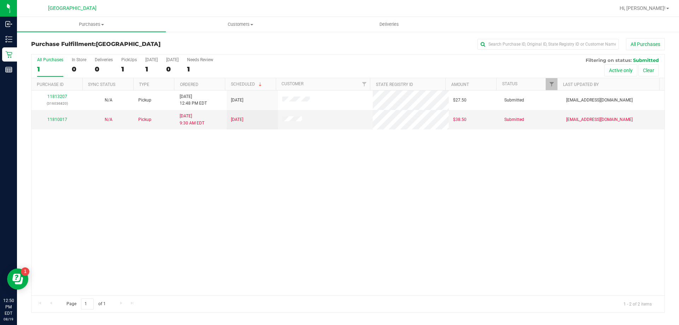
click at [308, 213] on div "11813207 (316036820) N/A Pickup 8/19/2025 12:48 PM EDT 8/19/2025 $27.50 Submitt…" at bounding box center [347, 193] width 633 height 205
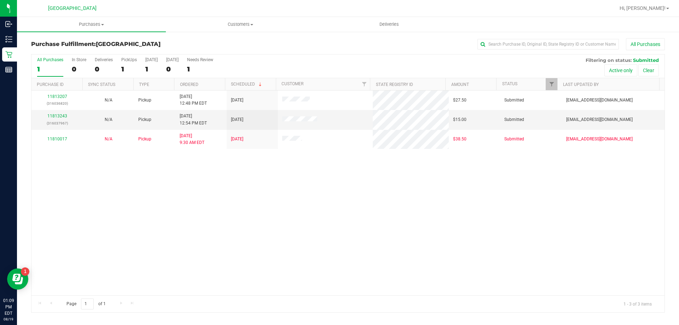
click at [157, 251] on div "11813207 (316036820) N/A Pickup 8/19/2025 12:48 PM EDT 8/19/2025 $27.50 Submitt…" at bounding box center [347, 193] width 633 height 205
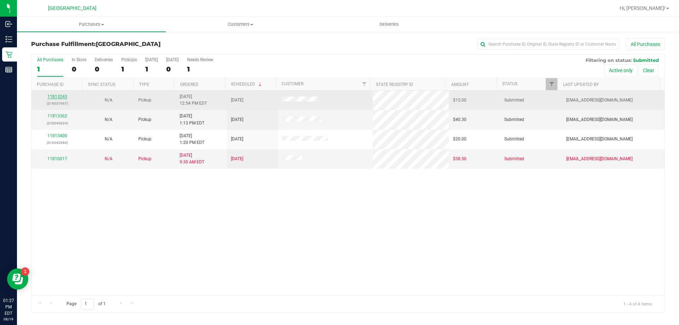
click at [63, 96] on link "11813243" at bounding box center [57, 96] width 20 height 5
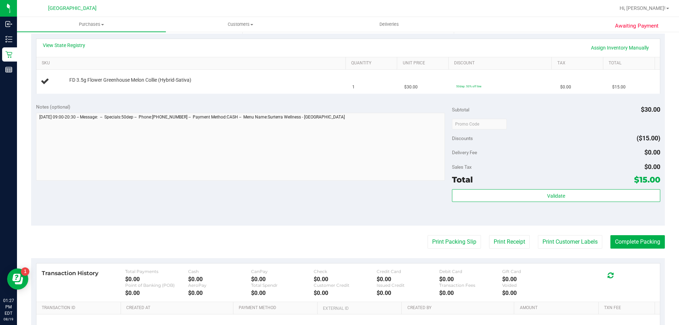
scroll to position [211, 0]
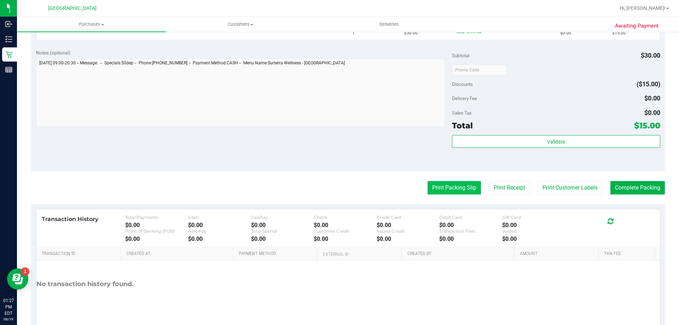
click at [435, 191] on button "Print Packing Slip" at bounding box center [454, 187] width 53 height 13
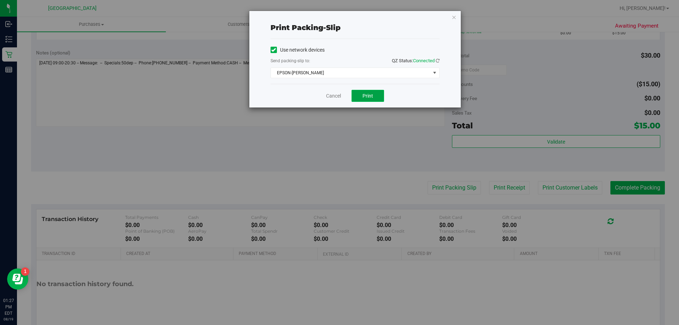
click at [367, 100] on button "Print" at bounding box center [368, 96] width 33 height 12
click at [335, 100] on div "Cancel Print" at bounding box center [355, 96] width 169 height 24
click at [327, 97] on link "Cancel" at bounding box center [333, 95] width 15 height 7
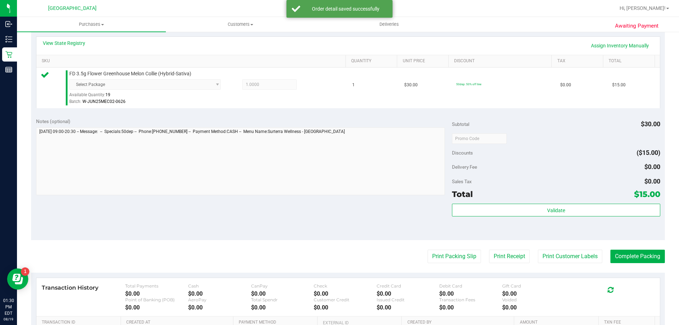
scroll to position [172, 0]
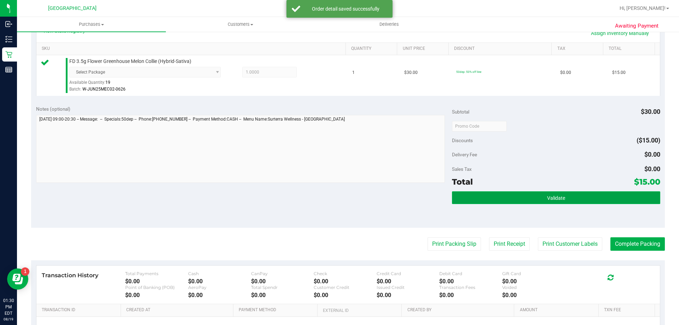
click at [566, 197] on button "Validate" at bounding box center [556, 197] width 208 height 13
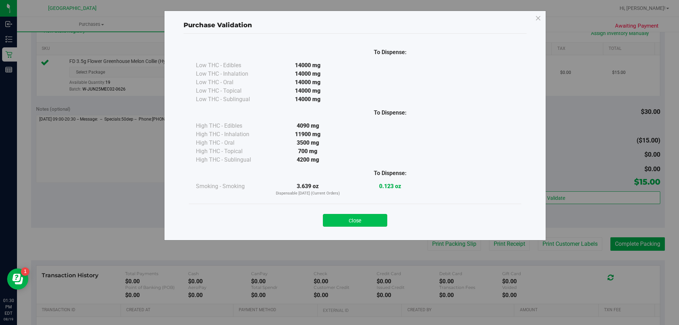
click at [338, 222] on button "Close" at bounding box center [355, 220] width 64 height 13
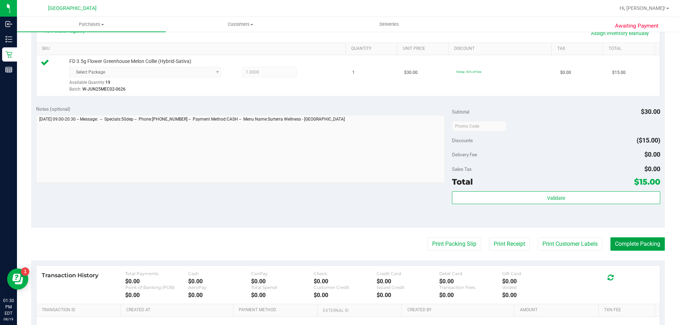
click at [625, 241] on button "Complete Packing" at bounding box center [638, 243] width 54 height 13
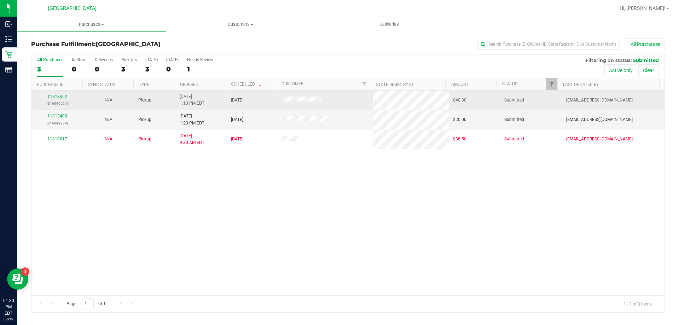
click at [62, 96] on link "11813362" at bounding box center [57, 96] width 20 height 5
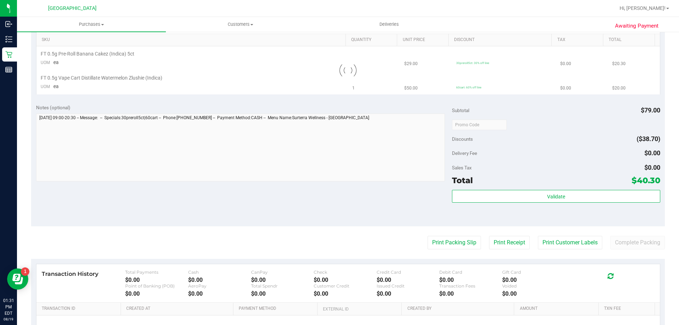
scroll to position [239, 0]
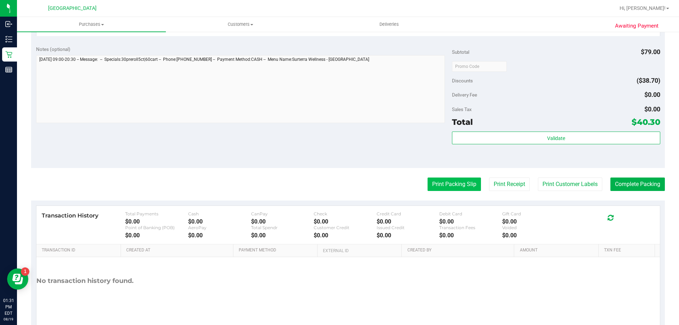
click at [431, 188] on button "Print Packing Slip" at bounding box center [454, 184] width 53 height 13
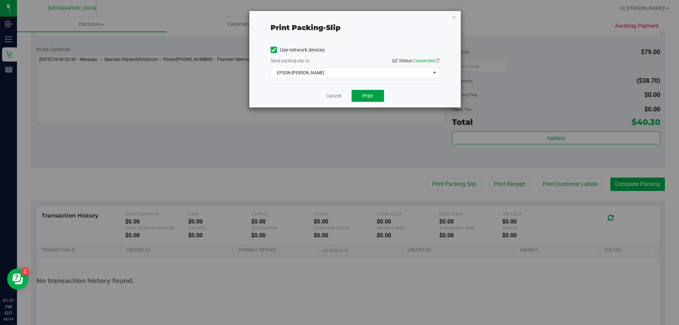
click at [356, 94] on button "Print" at bounding box center [368, 96] width 33 height 12
click at [328, 94] on link "Cancel" at bounding box center [333, 95] width 15 height 7
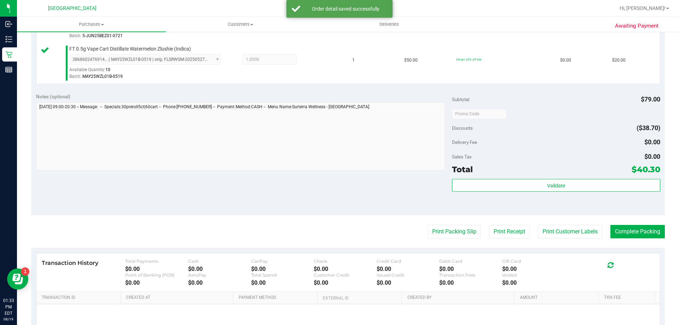
scroll to position [228, 0]
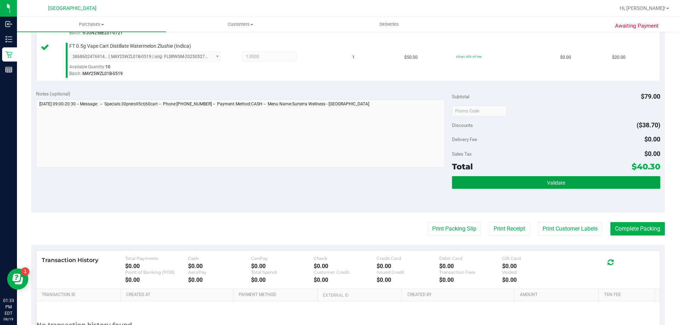
click at [508, 178] on button "Validate" at bounding box center [556, 182] width 208 height 13
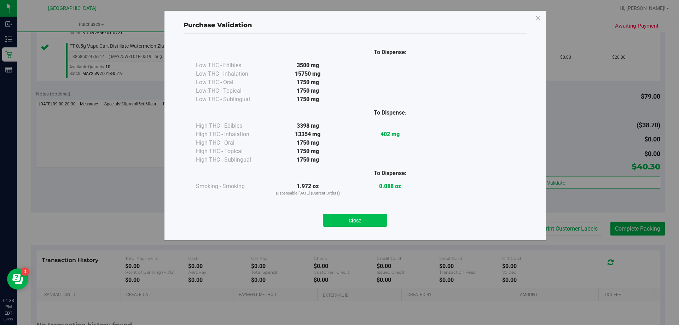
click at [362, 220] on button "Close" at bounding box center [355, 220] width 64 height 13
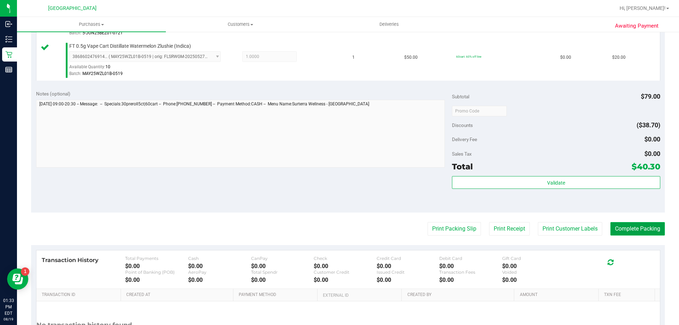
click at [631, 229] on button "Complete Packing" at bounding box center [638, 228] width 54 height 13
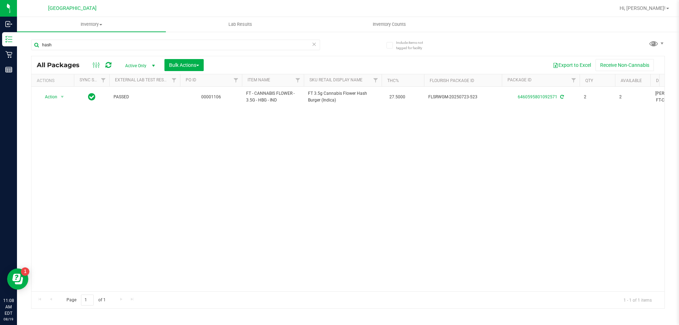
type input "hash"
type input "h"
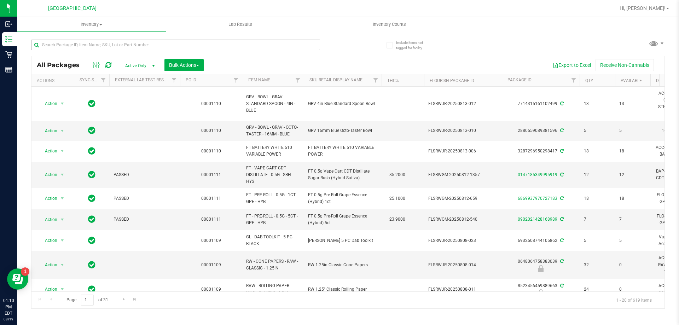
click at [179, 45] on input "text" at bounding box center [175, 45] width 289 height 11
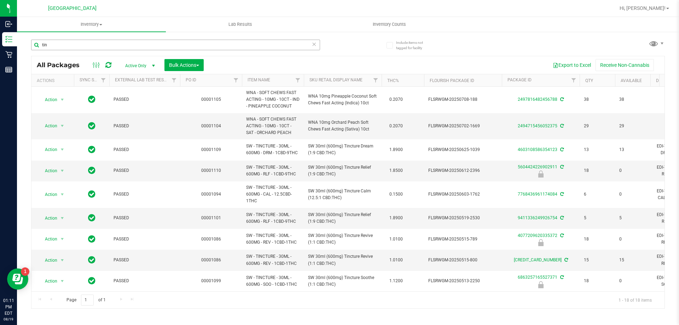
click at [70, 46] on input "tin" at bounding box center [175, 45] width 289 height 11
click at [132, 43] on input "tin" at bounding box center [175, 45] width 289 height 11
type input "t"
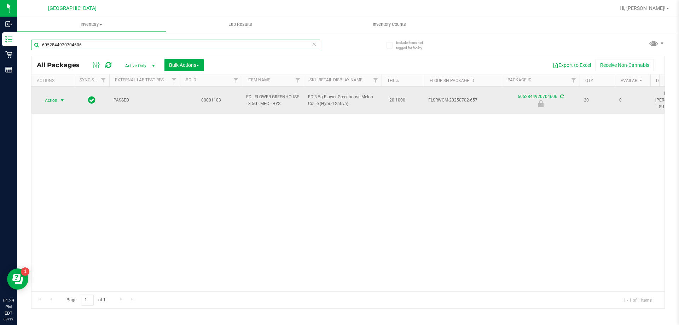
type input "6052844920704606"
click at [64, 98] on span "select" at bounding box center [62, 101] width 6 height 6
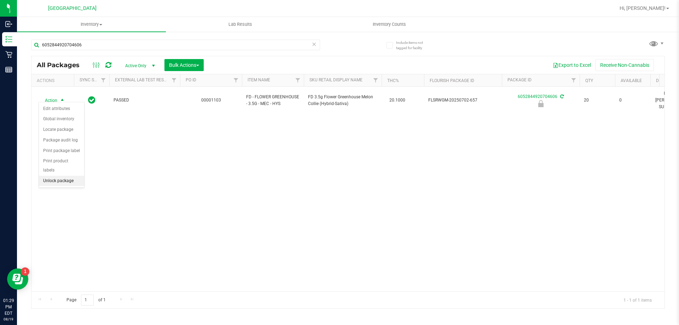
click at [65, 176] on li "Unlock package" at bounding box center [61, 181] width 45 height 11
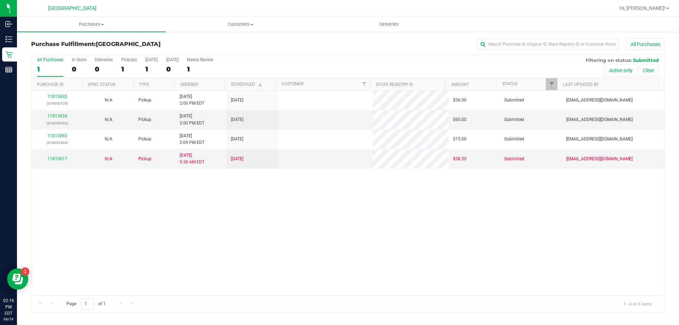
click at [247, 215] on div "11813632 (316050729) N/A Pickup [DATE] 2:00 PM EDT 8/19/2025 $36.00 Submitted […" at bounding box center [347, 193] width 633 height 205
click at [52, 96] on link "11813632" at bounding box center [57, 96] width 20 height 5
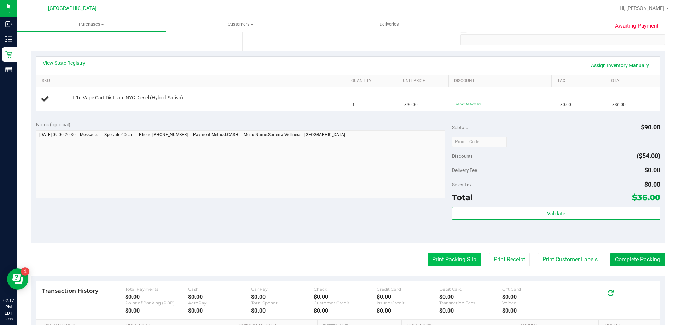
scroll to position [177, 0]
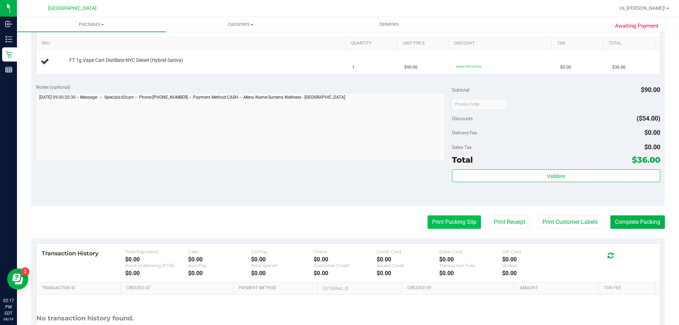
click at [446, 229] on button "Print Packing Slip" at bounding box center [454, 221] width 53 height 13
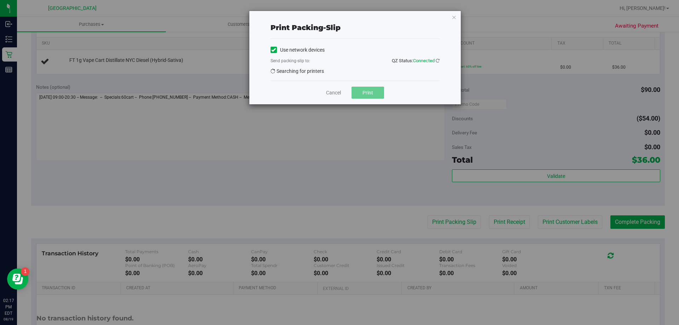
click at [442, 219] on div "Print packing-slip Use network devices Send packing-slip to: QZ Status: Connect…" at bounding box center [342, 162] width 685 height 325
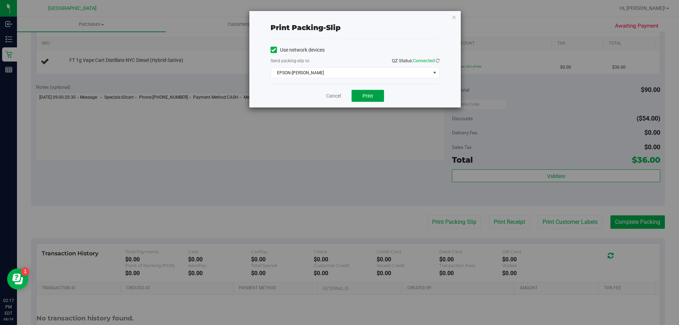
click at [374, 92] on button "Print" at bounding box center [368, 96] width 33 height 12
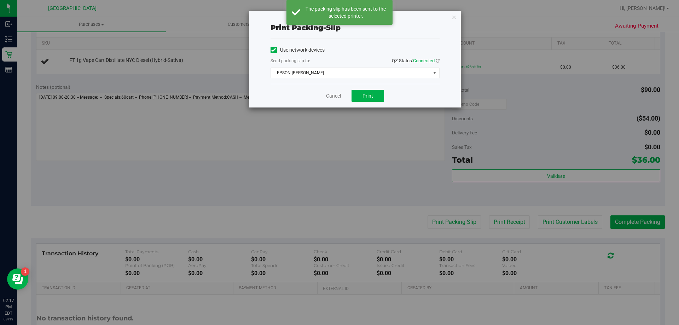
click at [336, 95] on link "Cancel" at bounding box center [333, 95] width 15 height 7
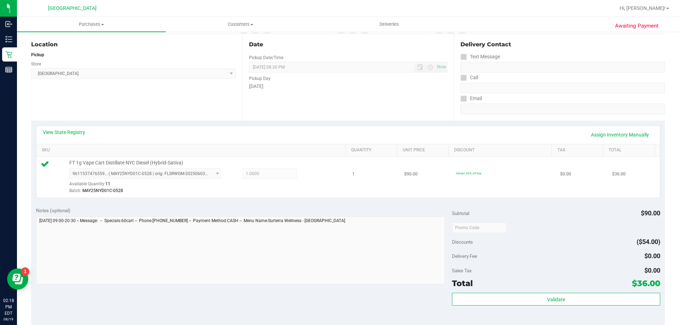
scroll to position [142, 0]
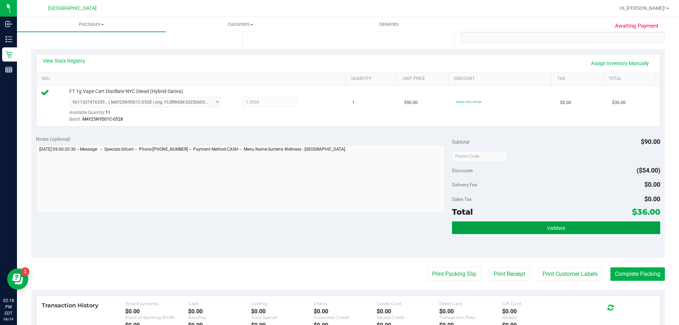
click at [566, 231] on button "Validate" at bounding box center [556, 228] width 208 height 13
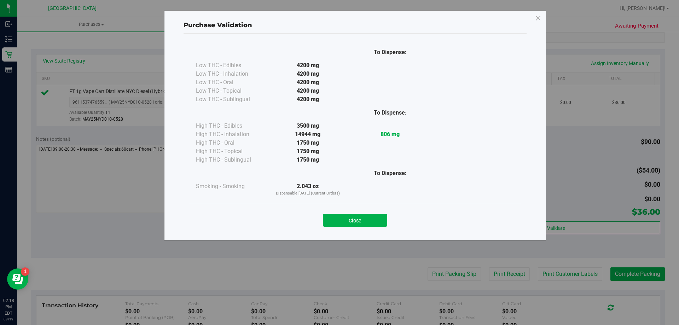
click at [344, 229] on div "Close" at bounding box center [355, 218] width 333 height 29
click at [349, 221] on button "Close" at bounding box center [355, 220] width 64 height 13
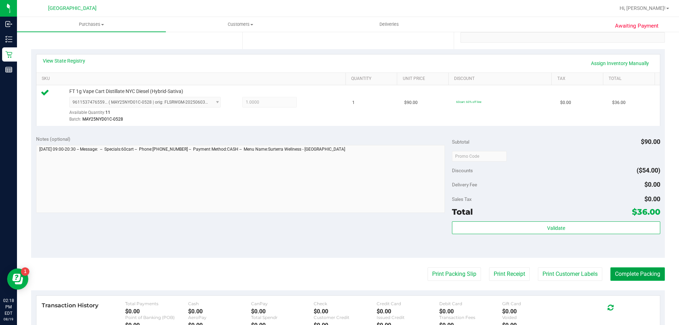
click at [623, 274] on button "Complete Packing" at bounding box center [638, 274] width 54 height 13
click at [623, 274] on button "Complete Packing" at bounding box center [635, 274] width 60 height 13
drag, startPoint x: 623, startPoint y: 274, endPoint x: 629, endPoint y: 274, distance: 6.0
click at [623, 274] on button "Complete Packing" at bounding box center [635, 274] width 60 height 13
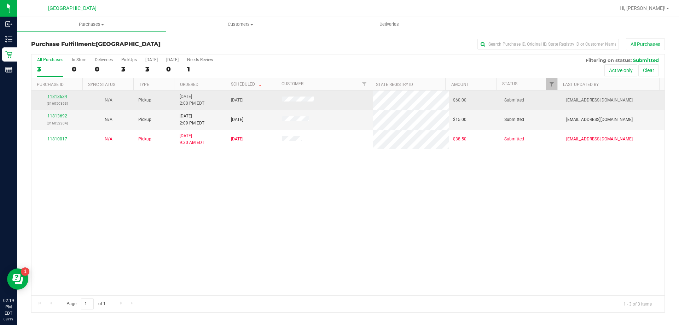
click at [61, 96] on link "11813634" at bounding box center [57, 96] width 20 height 5
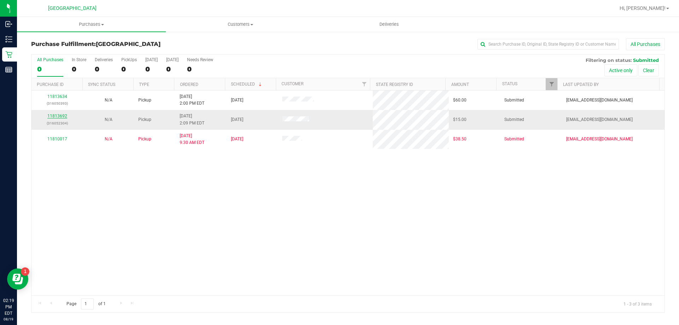
click at [62, 114] on link "11813692" at bounding box center [57, 116] width 20 height 5
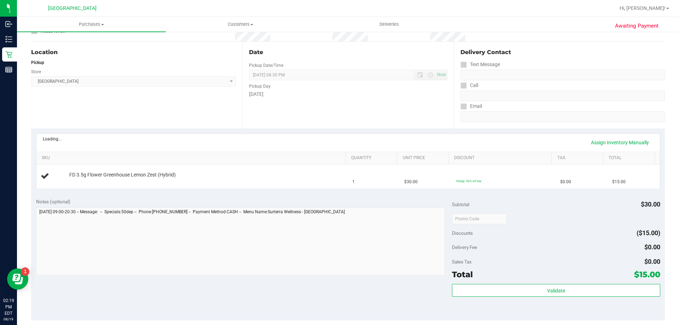
scroll to position [177, 0]
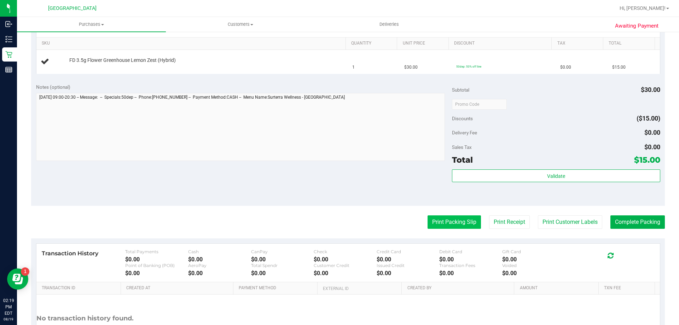
click at [445, 219] on button "Print Packing Slip" at bounding box center [454, 221] width 53 height 13
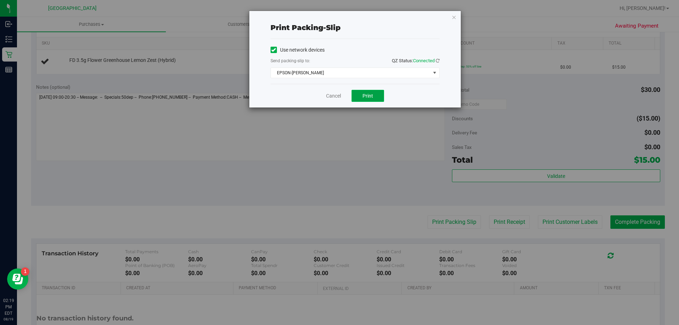
click at [363, 93] on span "Print" at bounding box center [368, 96] width 11 height 6
click at [335, 99] on link "Cancel" at bounding box center [333, 95] width 15 height 7
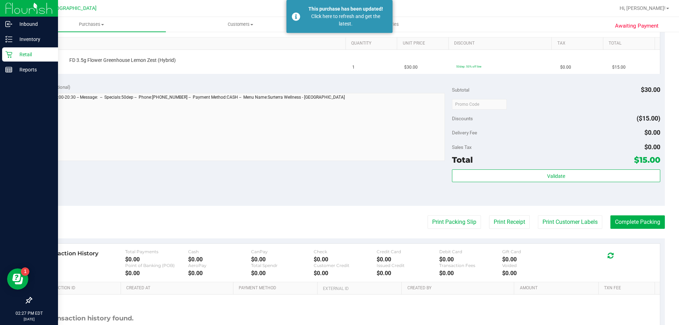
click at [28, 56] on p "Retail" at bounding box center [33, 54] width 42 height 8
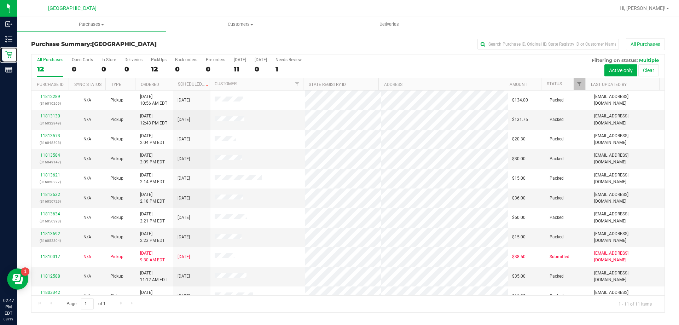
click at [0, 47] on link "Retail" at bounding box center [8, 54] width 17 height 15
click at [87, 22] on span "Purchases" at bounding box center [91, 24] width 149 height 6
click at [86, 50] on li "Fulfillment" at bounding box center [91, 51] width 149 height 8
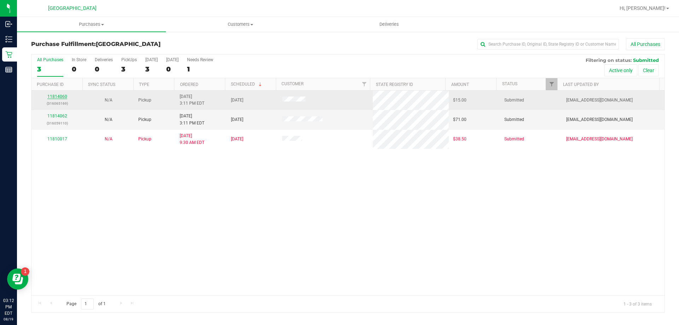
click at [59, 99] on link "11814060" at bounding box center [57, 96] width 20 height 5
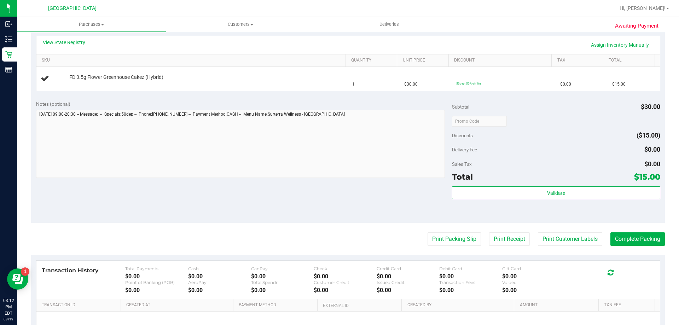
scroll to position [183, 0]
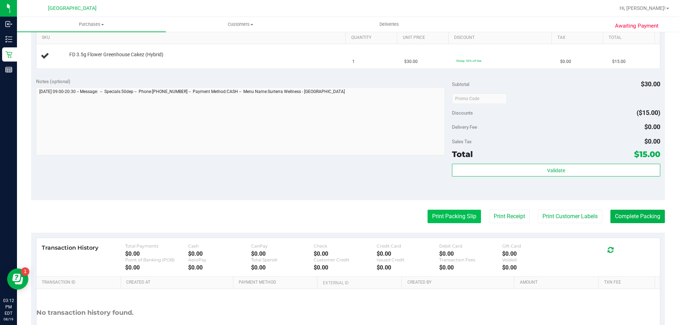
click at [440, 212] on button "Print Packing Slip" at bounding box center [454, 216] width 53 height 13
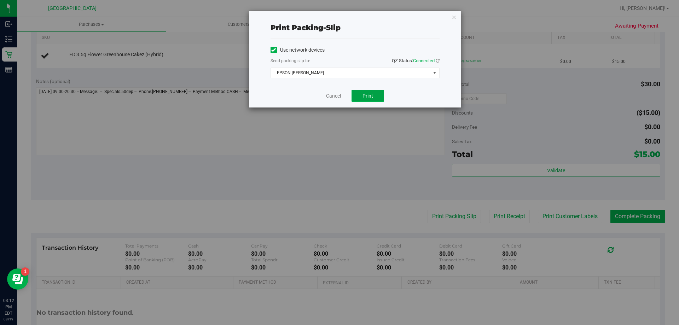
click at [360, 94] on button "Print" at bounding box center [368, 96] width 33 height 12
click at [332, 93] on link "Cancel" at bounding box center [333, 95] width 15 height 7
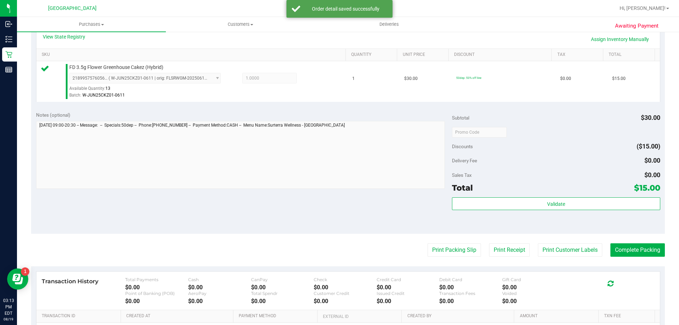
scroll to position [184, 0]
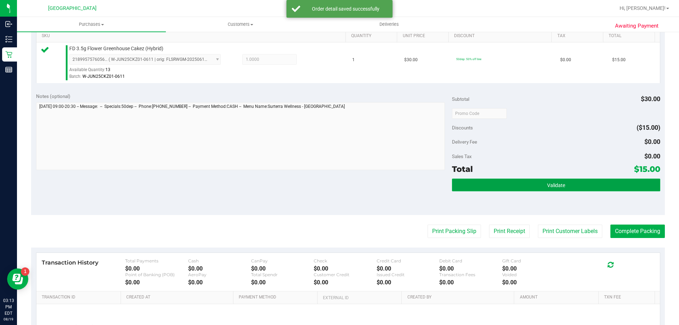
click at [518, 187] on button "Validate" at bounding box center [556, 185] width 208 height 13
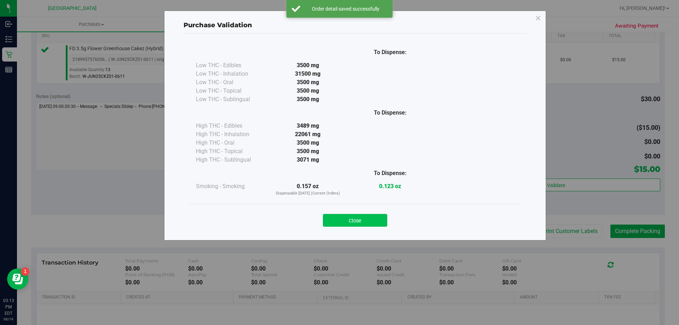
click at [345, 225] on button "Close" at bounding box center [355, 220] width 64 height 13
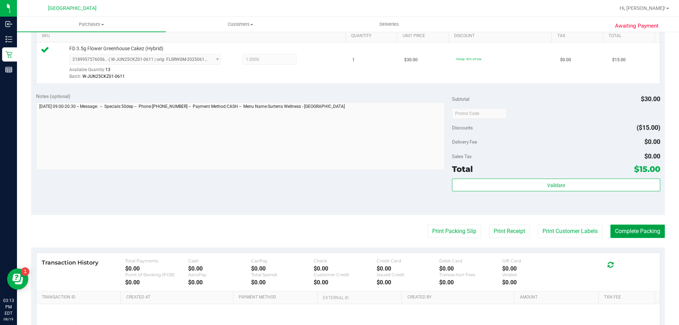
click at [633, 234] on button "Complete Packing" at bounding box center [638, 231] width 54 height 13
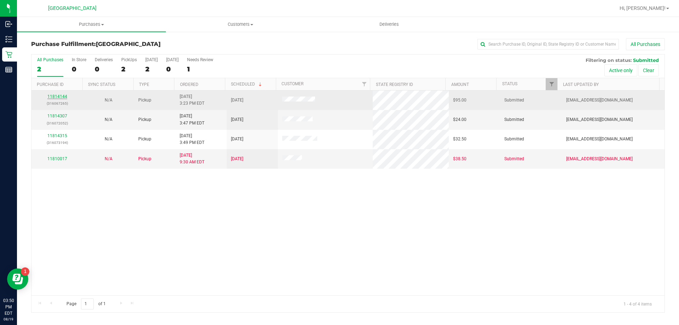
click at [61, 97] on link "11814144" at bounding box center [57, 96] width 20 height 5
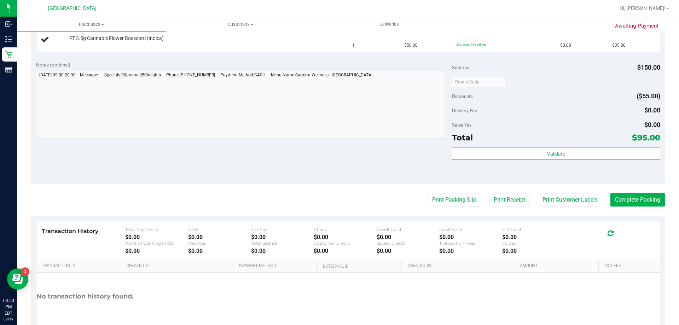
scroll to position [249, 0]
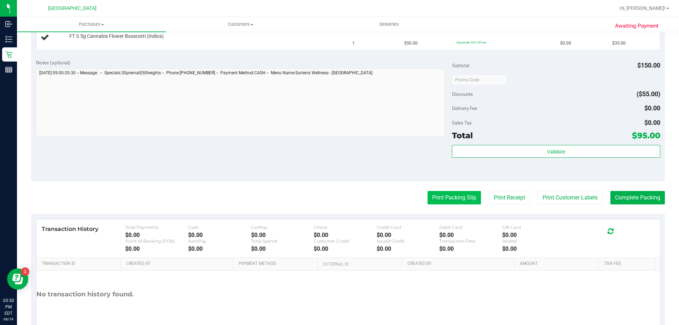
click at [447, 201] on button "Print Packing Slip" at bounding box center [454, 197] width 53 height 13
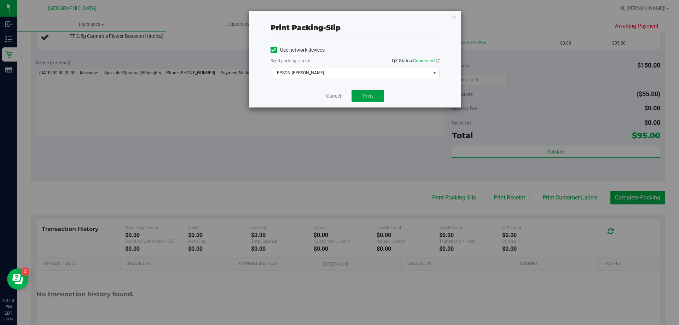
click at [354, 98] on button "Print" at bounding box center [368, 96] width 33 height 12
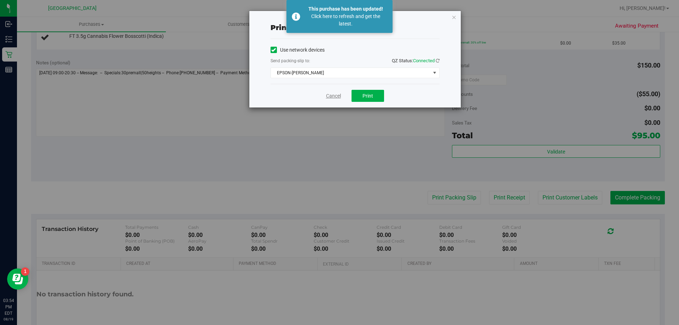
click at [334, 97] on link "Cancel" at bounding box center [333, 95] width 15 height 7
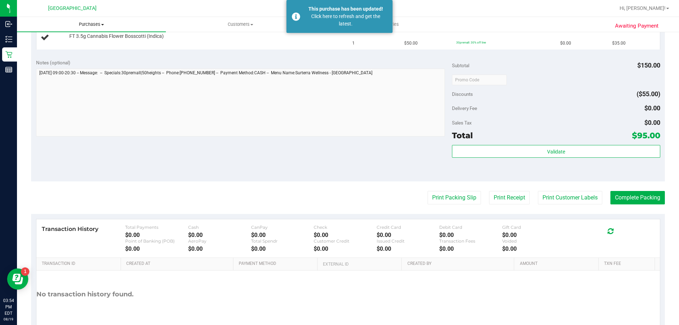
click at [95, 25] on span "Purchases" at bounding box center [91, 24] width 149 height 6
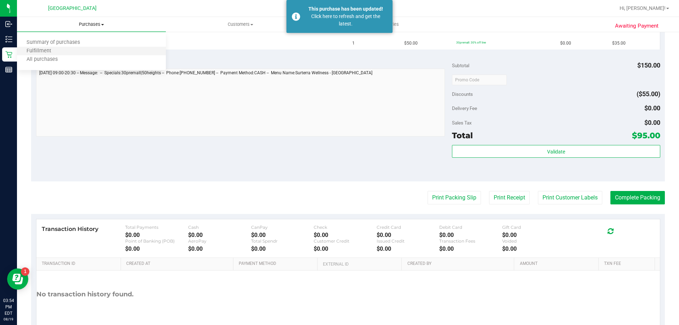
click at [94, 47] on li "Fulfillment" at bounding box center [91, 51] width 149 height 8
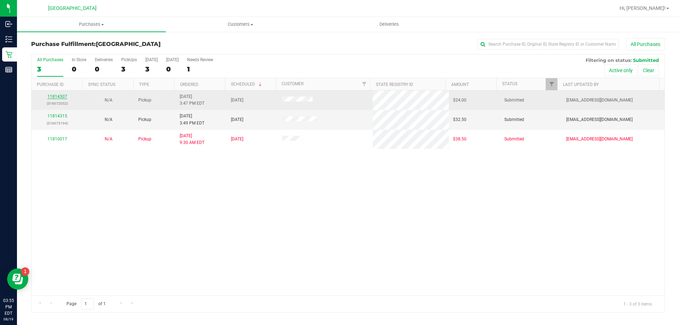
click at [64, 98] on link "11814307" at bounding box center [57, 96] width 20 height 5
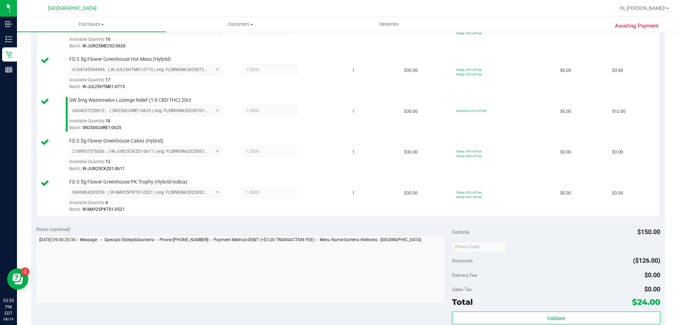
scroll to position [294, 0]
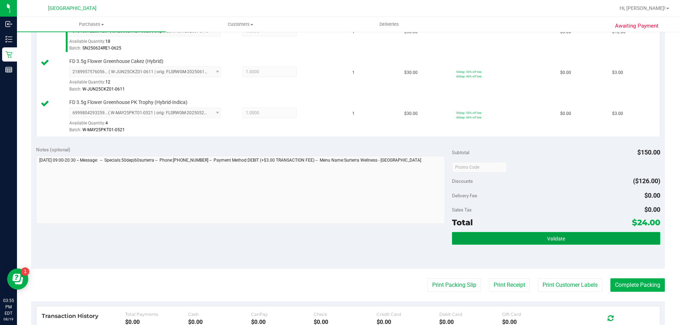
click at [570, 236] on button "Validate" at bounding box center [556, 238] width 208 height 13
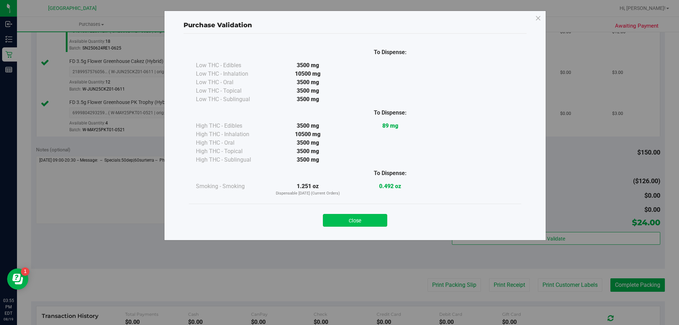
click at [378, 219] on button "Close" at bounding box center [355, 220] width 64 height 13
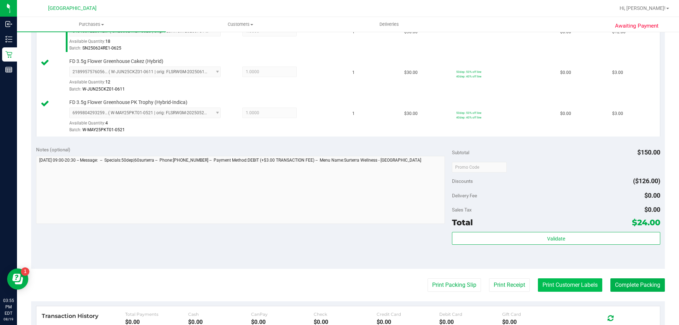
click at [578, 291] on button "Print Customer Labels" at bounding box center [570, 284] width 64 height 13
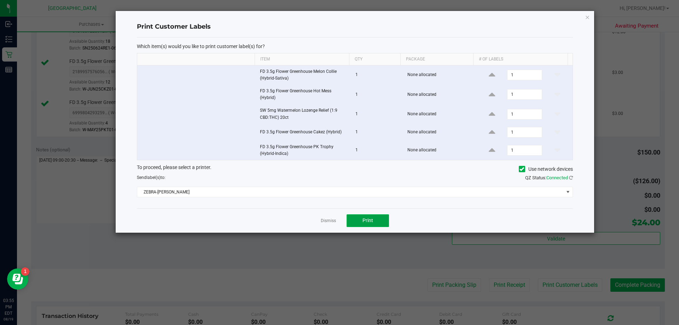
click at [371, 216] on button "Print" at bounding box center [368, 220] width 42 height 13
click at [331, 222] on link "Dismiss" at bounding box center [328, 221] width 15 height 6
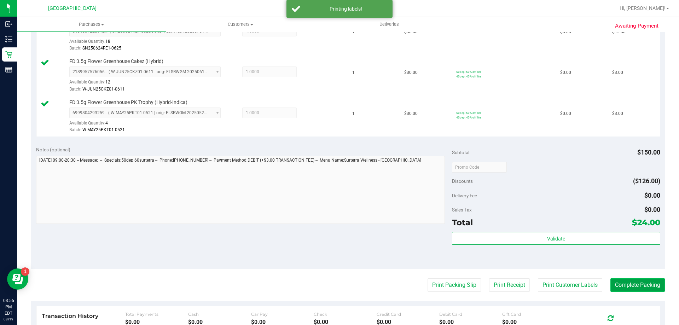
click at [630, 286] on button "Complete Packing" at bounding box center [638, 284] width 54 height 13
click at [630, 286] on button "Complete Packing" at bounding box center [635, 284] width 60 height 13
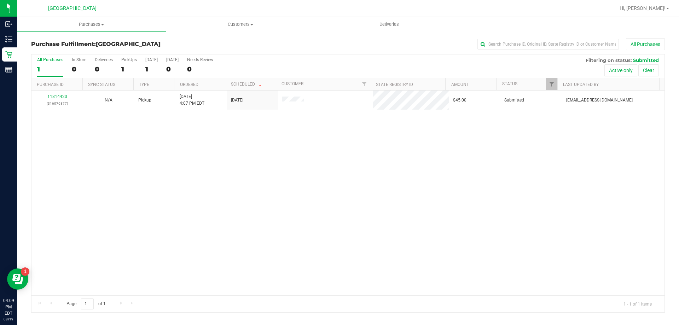
click at [212, 292] on div "11814420 (316076877) N/A Pickup 8/19/2025 4:07 PM EDT 8/19/2025 $45.00 Submitte…" at bounding box center [347, 193] width 633 height 205
click at [201, 211] on div "11814420 (316076877) N/A Pickup 8/19/2025 4:07 PM EDT 8/19/2025 $45.00 Submitte…" at bounding box center [347, 193] width 633 height 205
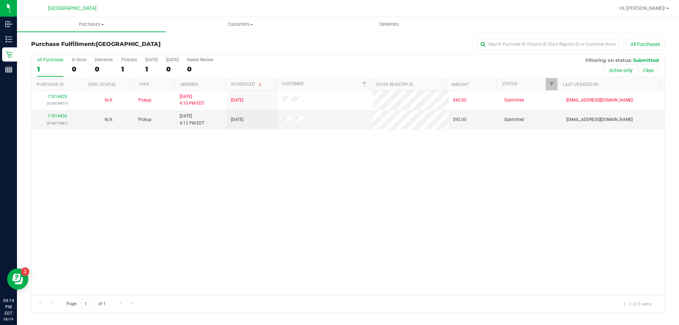
click at [201, 186] on div "11814420 (316076877) N/A Pickup 8/19/2025 4:10 PM EDT 8/19/2025 $45.00 Submitte…" at bounding box center [347, 193] width 633 height 205
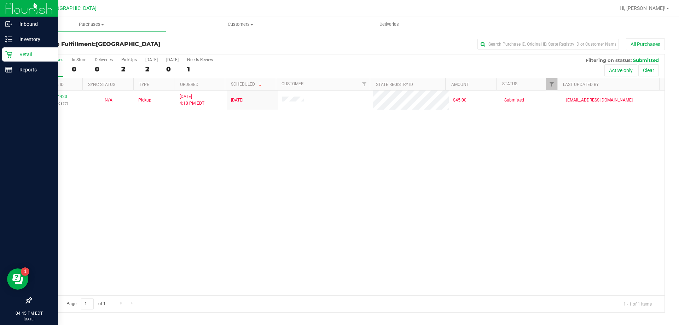
click at [21, 55] on p "Retail" at bounding box center [33, 54] width 42 height 8
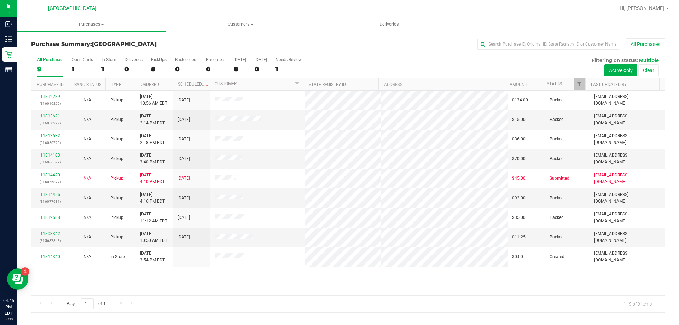
click at [189, 292] on div "11812289 (316010269) N/A Pickup [DATE] 10:56 AM EDT 8/19/2025 $134.00 Packed [E…" at bounding box center [347, 193] width 633 height 205
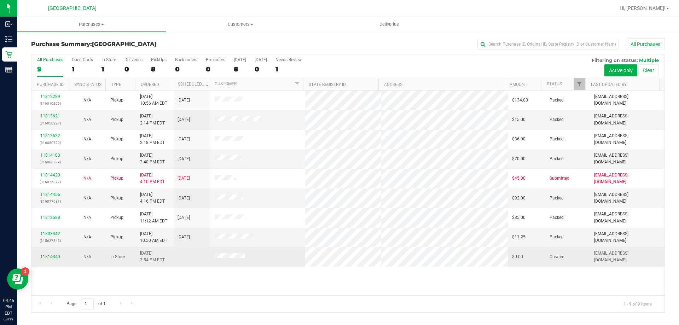
click at [54, 255] on link "11814340" at bounding box center [50, 256] width 20 height 5
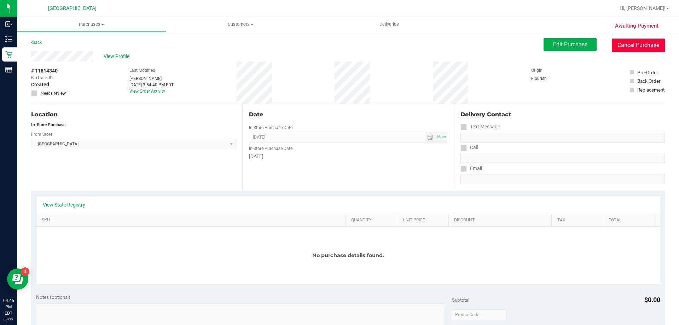
click at [630, 41] on button "Cancel Purchase" at bounding box center [638, 45] width 53 height 13
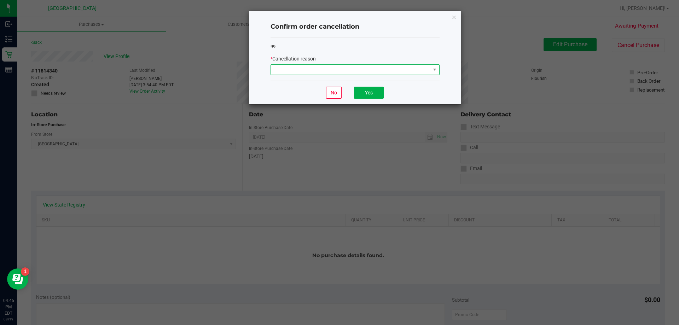
click at [399, 70] on span at bounding box center [351, 70] width 160 height 10
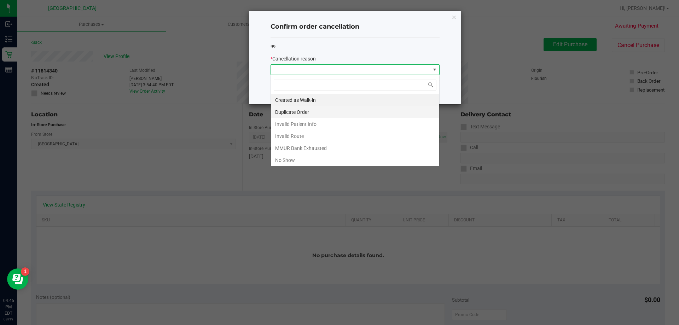
scroll to position [11, 169]
click at [291, 123] on li "Invalid Patient Info" at bounding box center [355, 124] width 168 height 12
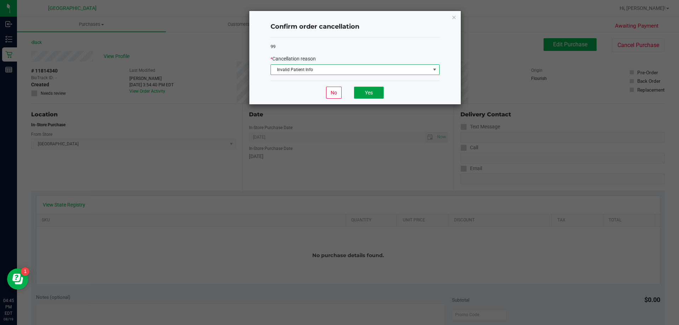
click at [364, 87] on button "Yes" at bounding box center [369, 93] width 30 height 12
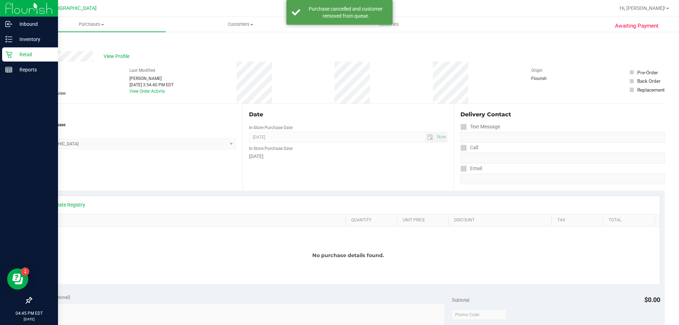
click at [13, 55] on p "Retail" at bounding box center [33, 54] width 42 height 8
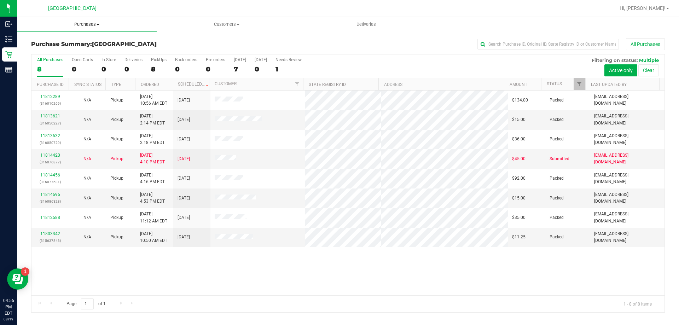
click at [97, 25] on span at bounding box center [98, 24] width 3 height 1
click at [57, 52] on span "Fulfillment" at bounding box center [39, 51] width 44 height 6
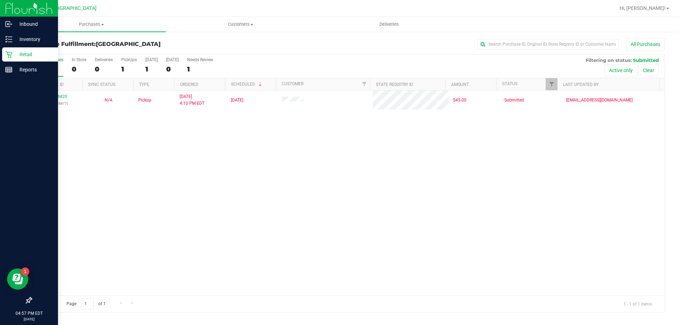
click at [35, 54] on p "Retail" at bounding box center [33, 54] width 42 height 8
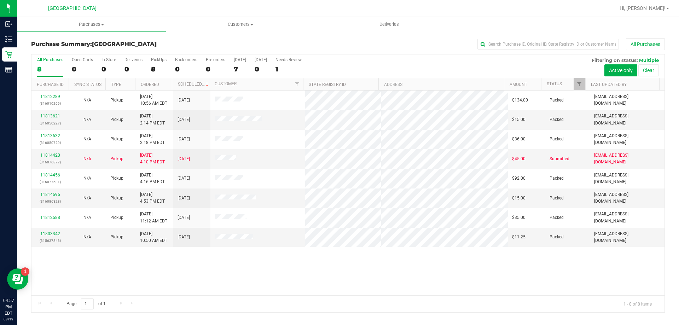
click at [233, 270] on div "11812289 (316010269) N/A Pickup [DATE] 10:56 AM EDT 8/19/2025 $134.00 Packed [E…" at bounding box center [347, 193] width 633 height 205
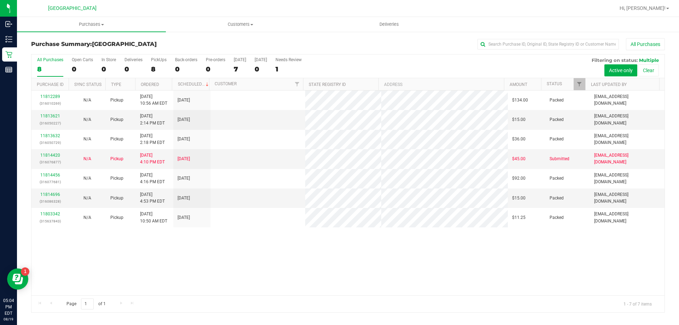
click at [144, 259] on div "11812289 (316010269) N/A Pickup [DATE] 10:56 AM EDT 8/19/2025 $134.00 Packed [E…" at bounding box center [347, 193] width 633 height 205
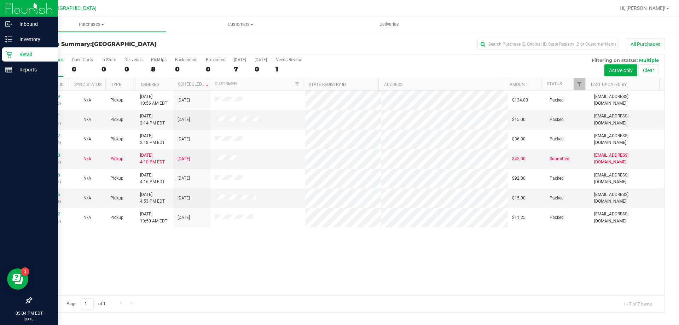
click at [33, 56] on p "Retail" at bounding box center [33, 54] width 42 height 8
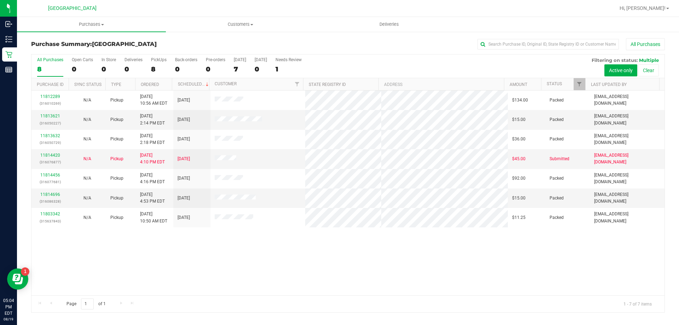
click at [230, 271] on div "11812289 (316010269) N/A Pickup [DATE] 10:56 AM EDT 8/19/2025 $134.00 Packed [E…" at bounding box center [347, 193] width 633 height 205
click at [97, 25] on span "Purchases" at bounding box center [91, 24] width 149 height 6
click at [35, 48] on span "Fulfillment" at bounding box center [39, 51] width 44 height 6
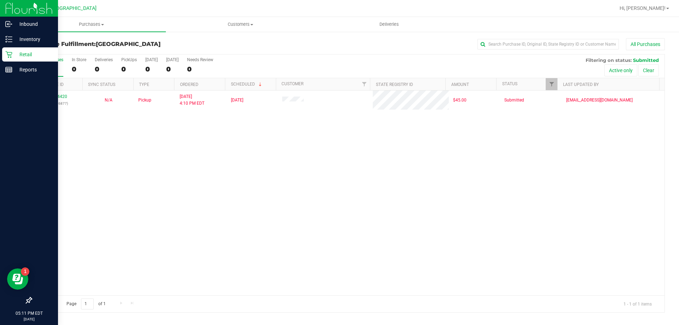
click at [40, 55] on p "Retail" at bounding box center [33, 54] width 42 height 8
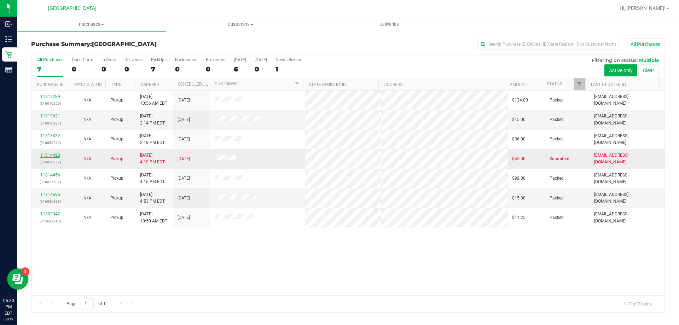
click at [55, 156] on link "11814420" at bounding box center [50, 155] width 20 height 5
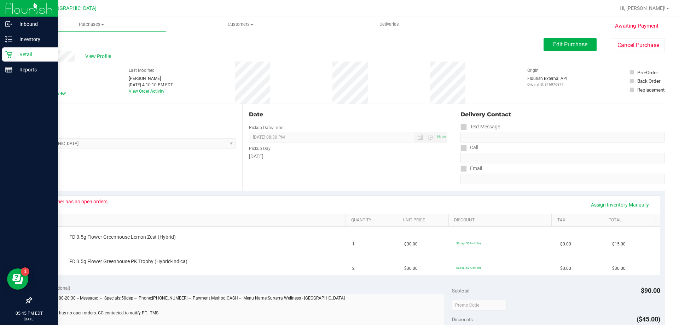
click at [28, 53] on p "Retail" at bounding box center [33, 54] width 42 height 8
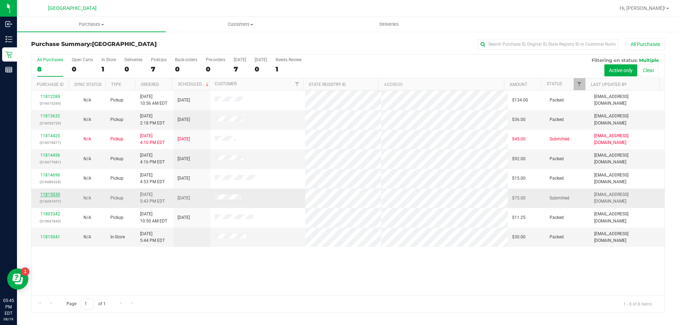
click at [51, 194] on link "11815030" at bounding box center [50, 194] width 20 height 5
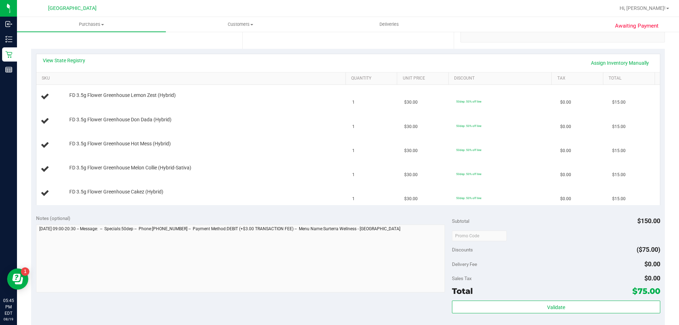
scroll to position [212, 0]
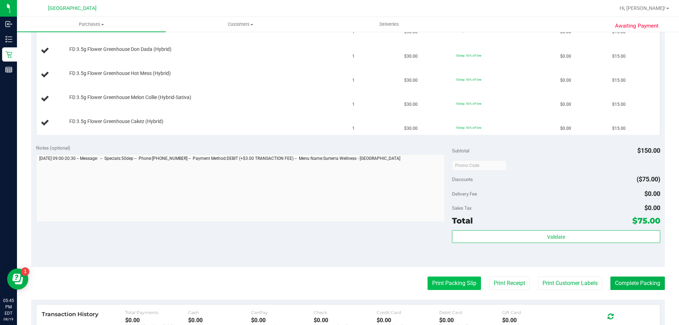
click at [449, 281] on button "Print Packing Slip" at bounding box center [454, 283] width 53 height 13
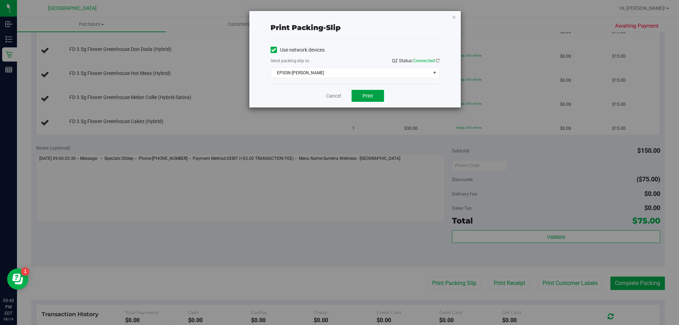
click at [367, 91] on button "Print" at bounding box center [368, 96] width 33 height 12
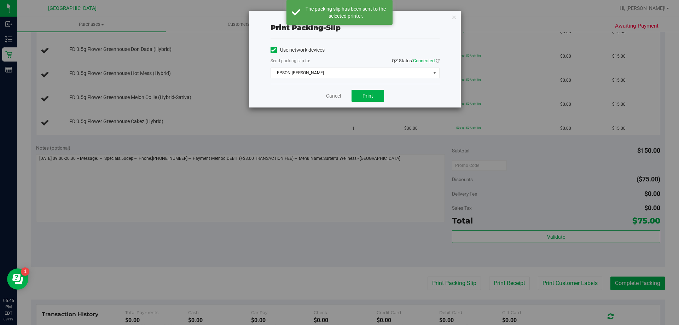
click at [330, 96] on link "Cancel" at bounding box center [333, 95] width 15 height 7
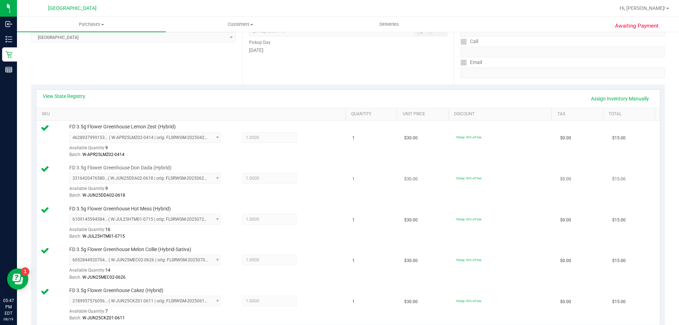
scroll to position [283, 0]
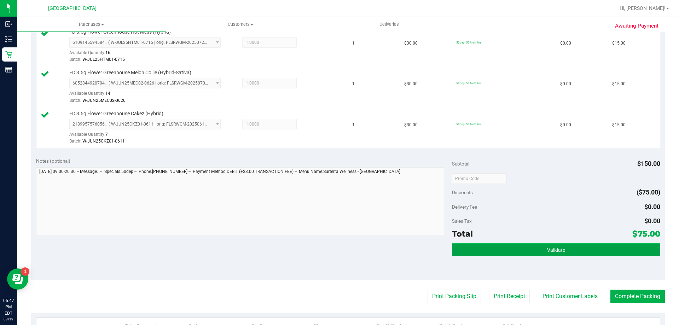
click at [540, 248] on button "Validate" at bounding box center [556, 249] width 208 height 13
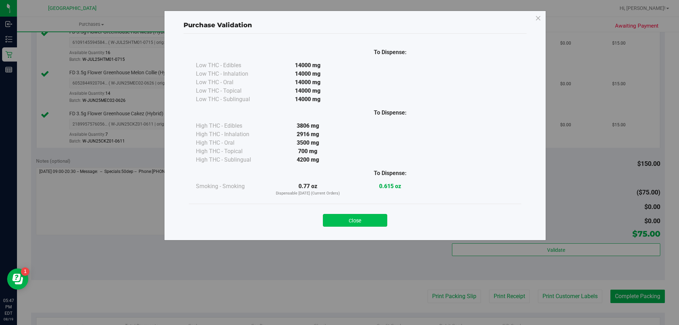
click at [374, 219] on button "Close" at bounding box center [355, 220] width 64 height 13
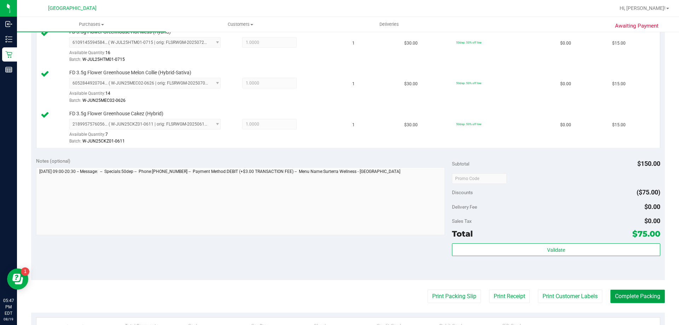
click at [638, 297] on button "Complete Packing" at bounding box center [638, 296] width 54 height 13
click at [638, 297] on button "Complete Packing" at bounding box center [635, 296] width 60 height 13
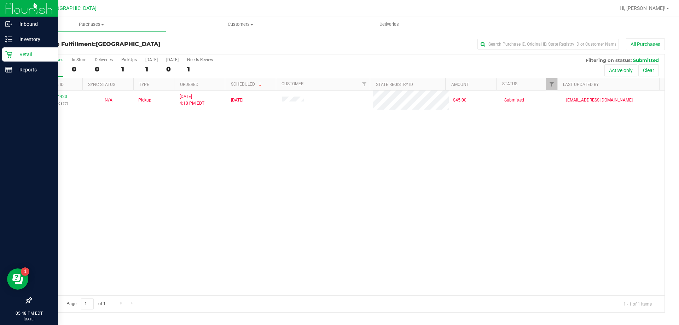
click at [24, 51] on p "Retail" at bounding box center [33, 54] width 42 height 8
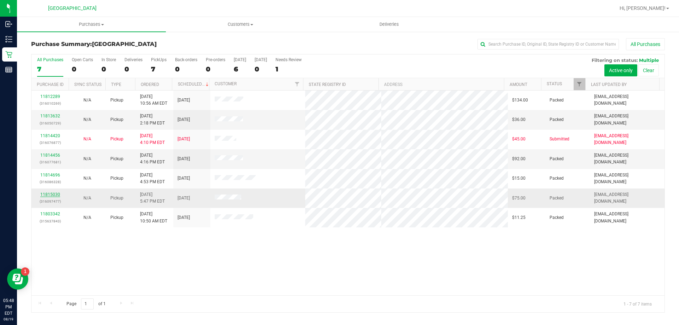
click at [53, 194] on link "11815030" at bounding box center [50, 194] width 20 height 5
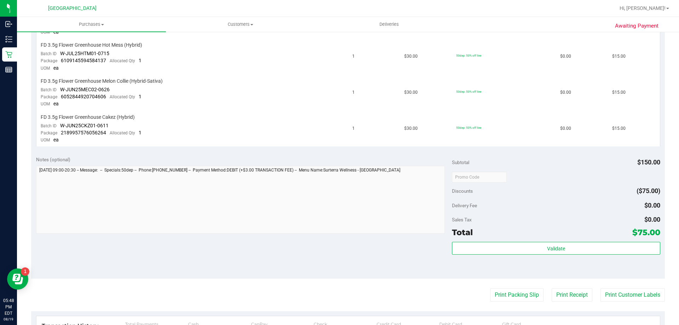
scroll to position [354, 0]
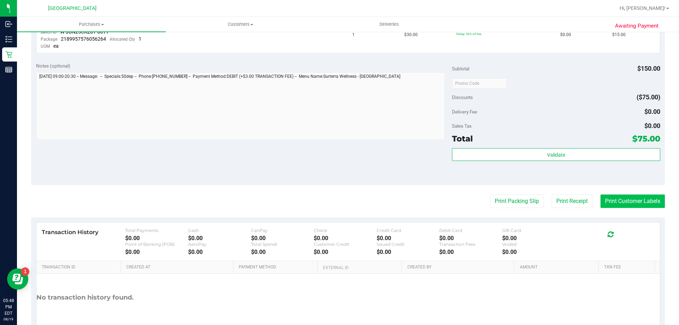
click at [643, 195] on button "Print Customer Labels" at bounding box center [633, 201] width 64 height 13
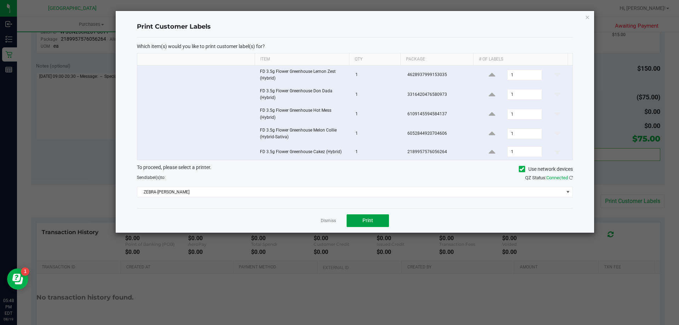
click at [373, 219] on span "Print" at bounding box center [368, 221] width 11 height 6
click at [326, 218] on link "Dismiss" at bounding box center [328, 221] width 15 height 6
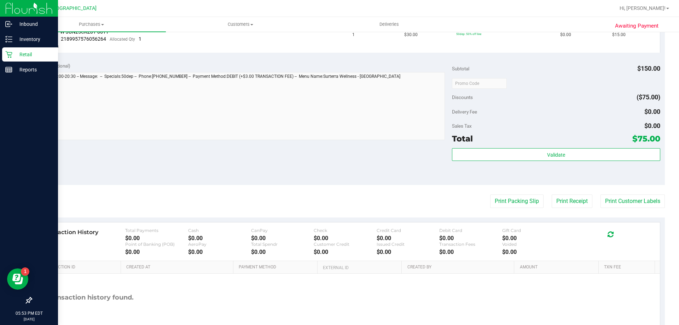
click at [0, 57] on link "Retail" at bounding box center [29, 54] width 58 height 15
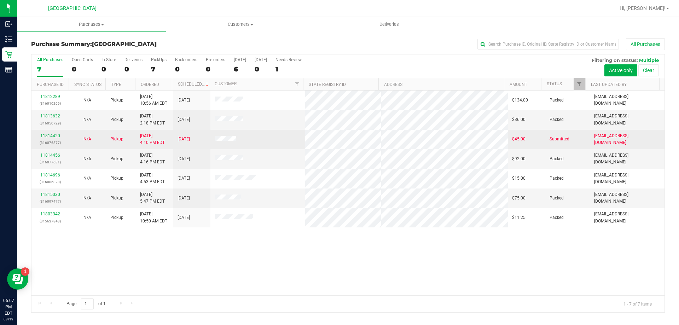
click at [51, 133] on div "11814420 (316076877)" at bounding box center [50, 139] width 29 height 13
click at [50, 135] on link "11814420" at bounding box center [50, 135] width 20 height 5
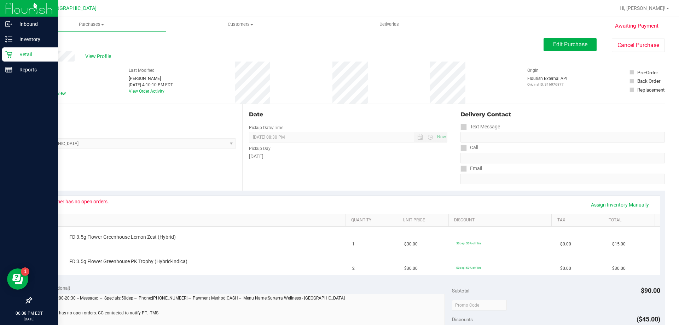
click at [20, 54] on p "Retail" at bounding box center [33, 54] width 42 height 8
